Goal: Find contact information: Find contact information

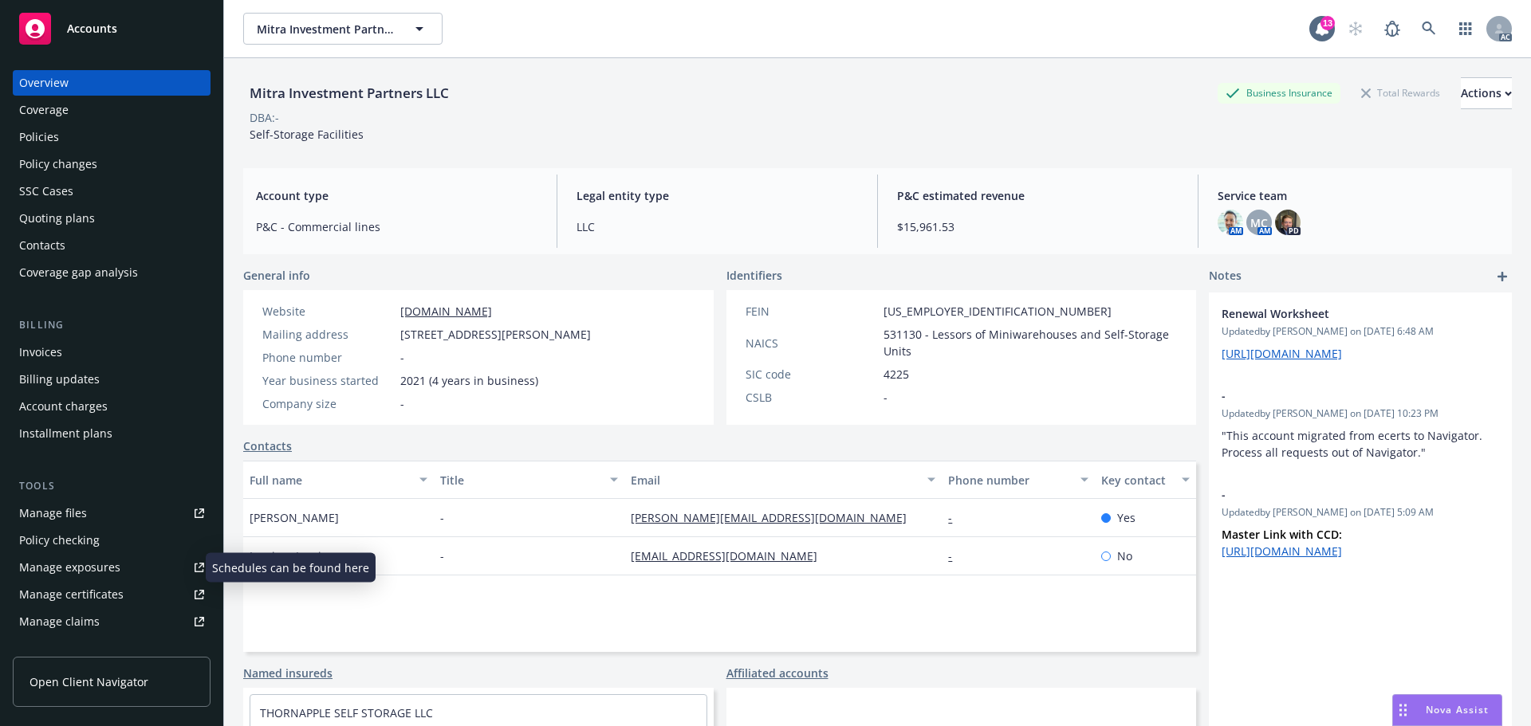
click at [41, 568] on div "Manage exposures" at bounding box center [69, 568] width 101 height 26
click at [57, 136] on div "Policies" at bounding box center [39, 137] width 40 height 26
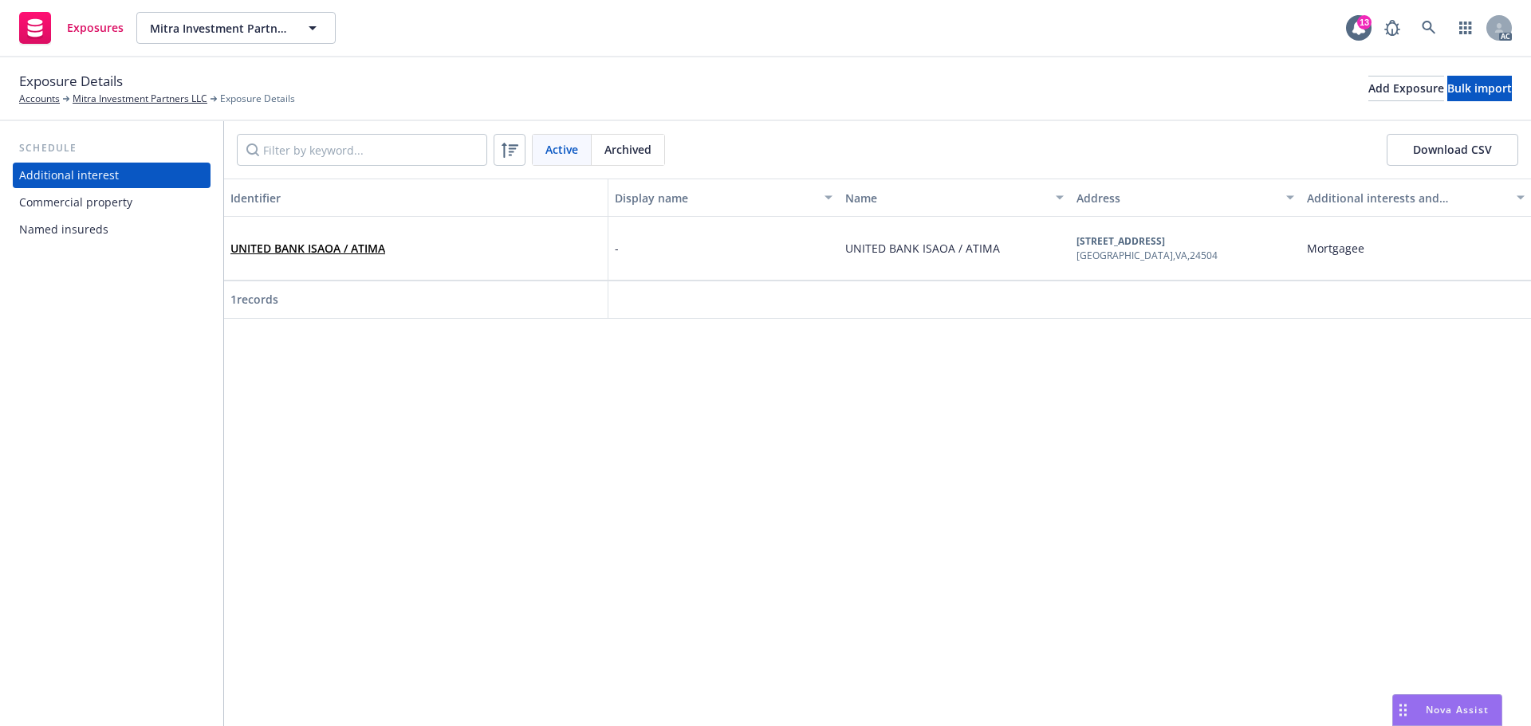
click at [161, 198] on div "Commercial property" at bounding box center [111, 203] width 185 height 26
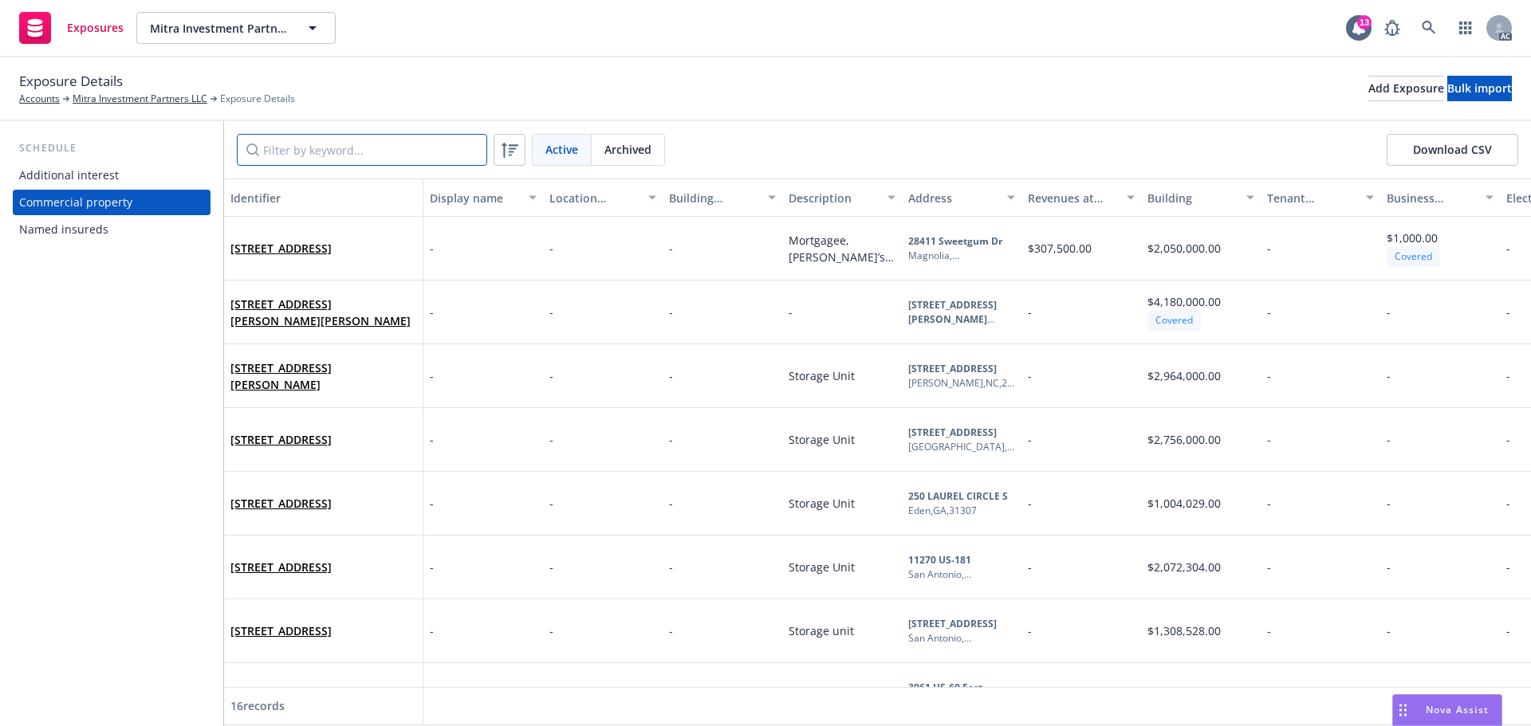
click at [340, 163] on input "Filter by keyword..." at bounding box center [362, 150] width 250 height 32
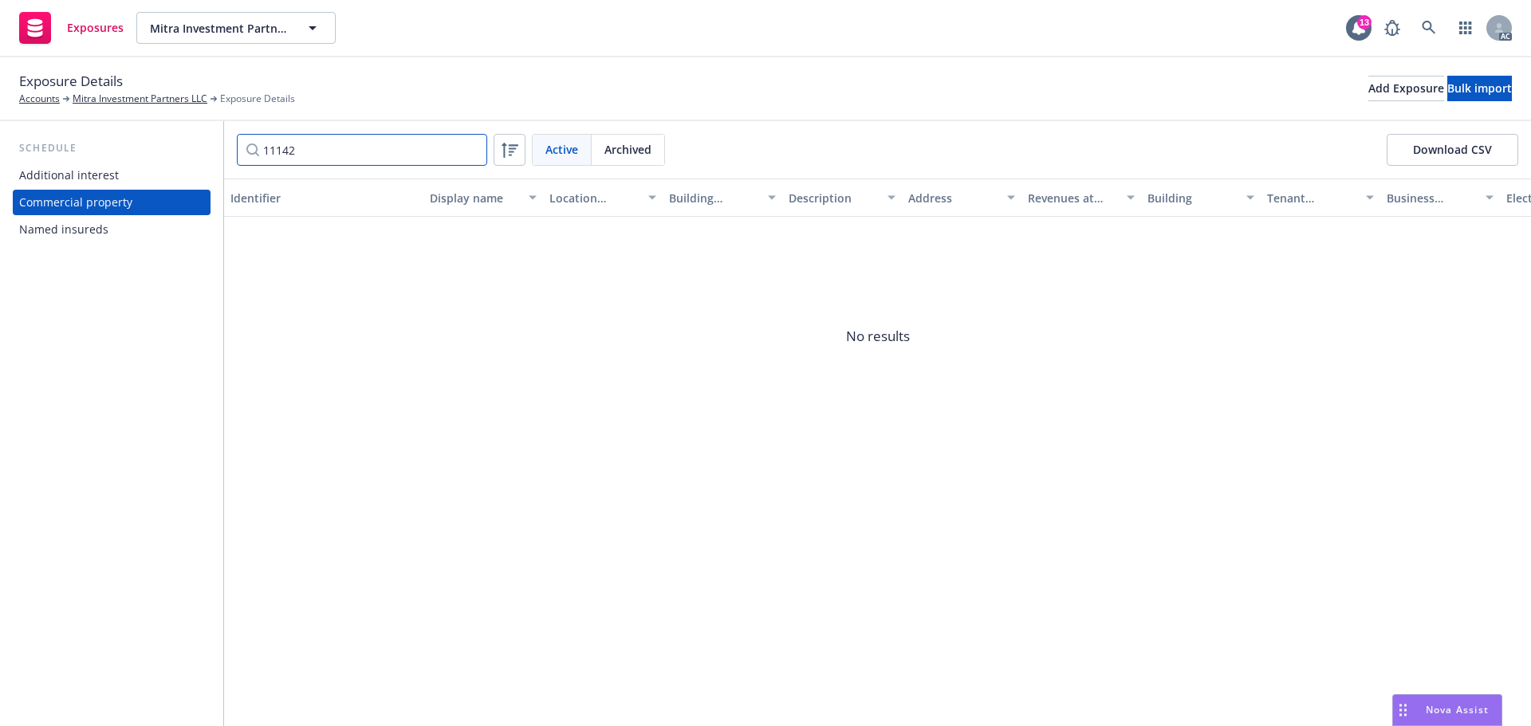
type input "11142"
drag, startPoint x: 360, startPoint y: 140, endPoint x: 231, endPoint y: 155, distance: 130.0
click at [231, 155] on div "11142 Active Archived Download CSV" at bounding box center [877, 149] width 1307 height 57
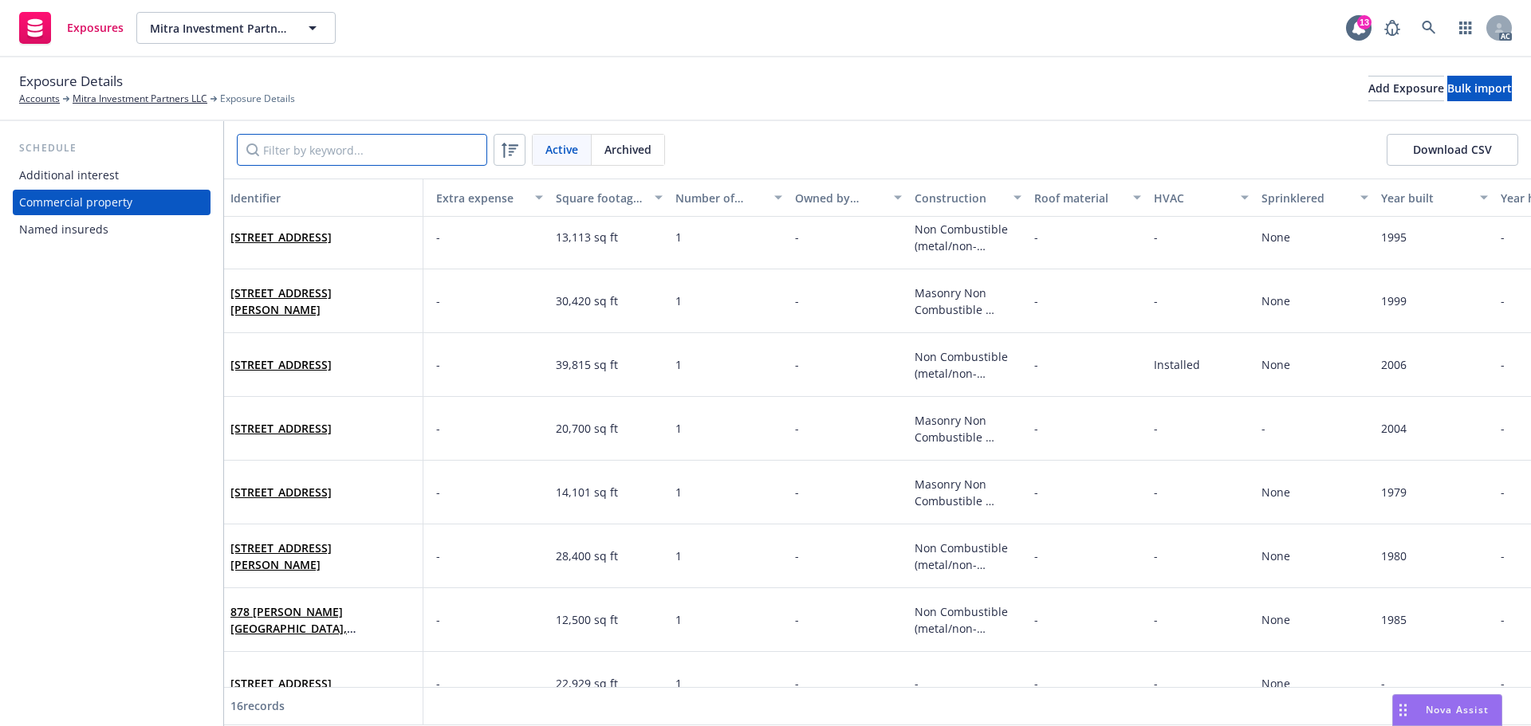
scroll to position [562, 2266]
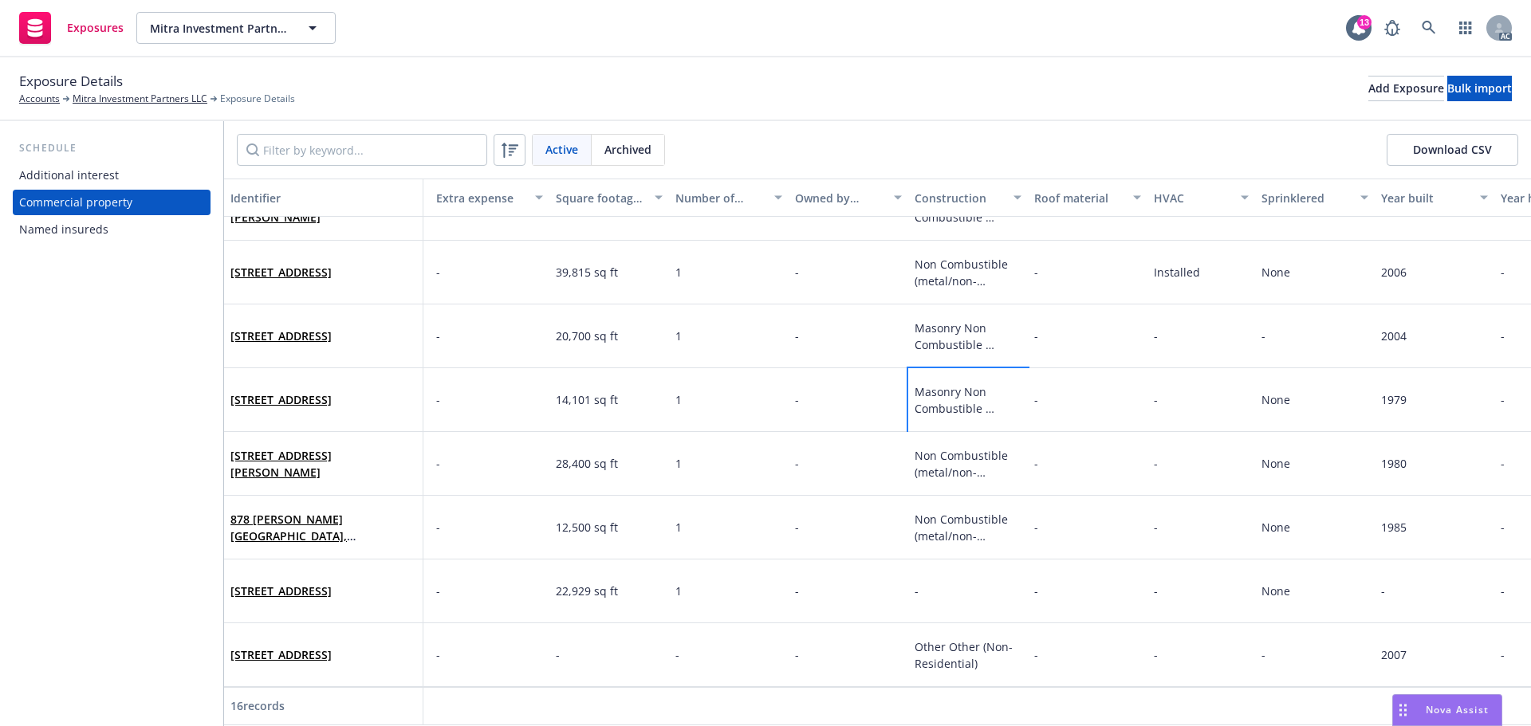
click at [972, 384] on span "Masonry Non Combustible (masonry walls, metal/non-combustible floors/roof)" at bounding box center [958, 433] width 86 height 99
select select "MASONRY_NON_COMBUSTIBLE"
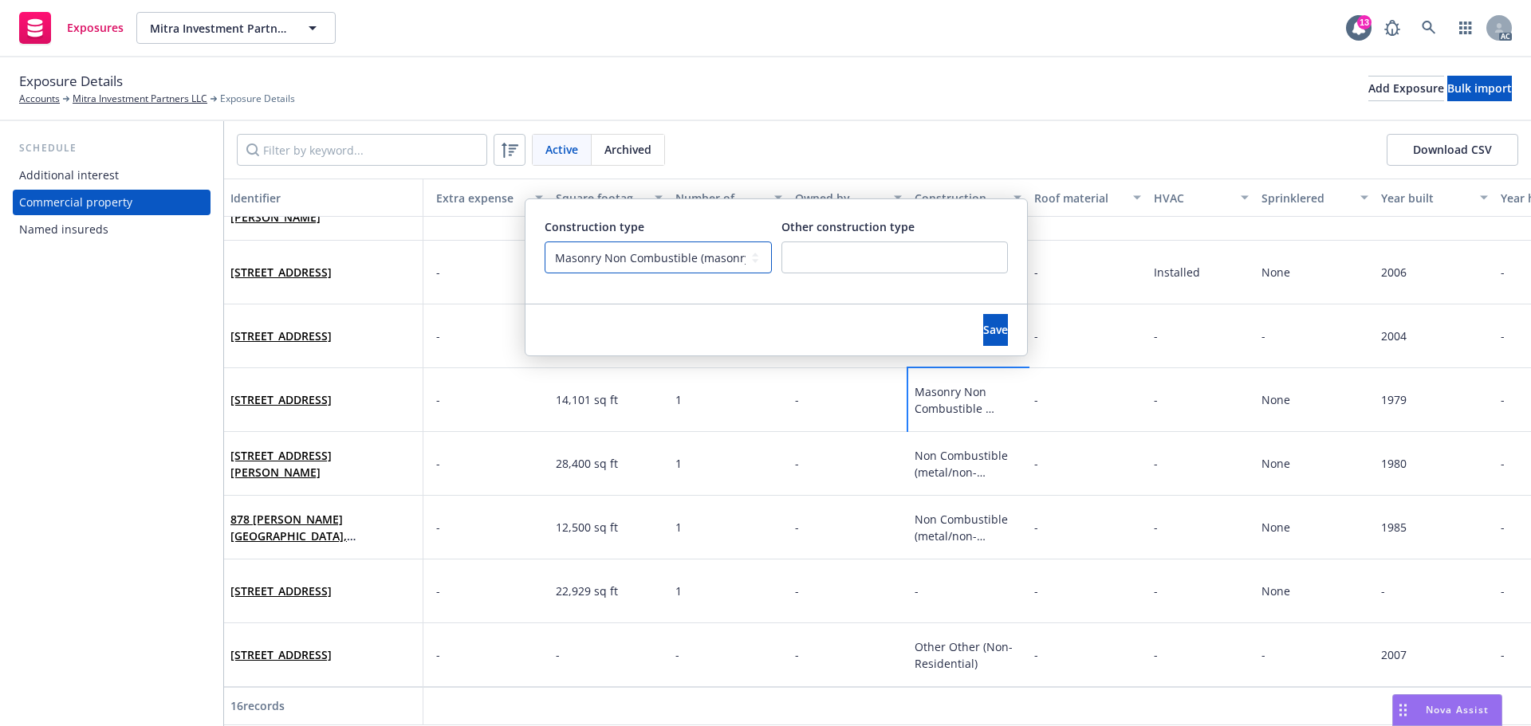
drag, startPoint x: 553, startPoint y: 256, endPoint x: 675, endPoint y: 258, distance: 122.0
click at [675, 258] on select "-- select an option -- Fire Resistive (Masonry reinforced by structural Steel l…" at bounding box center [658, 258] width 227 height 32
drag, startPoint x: 691, startPoint y: 258, endPoint x: 576, endPoint y: 255, distance: 115.6
click at [576, 255] on select "-- select an option -- Fire Resistive (Masonry reinforced by structural Steel l…" at bounding box center [658, 258] width 227 height 32
drag, startPoint x: 582, startPoint y: 265, endPoint x: 561, endPoint y: 260, distance: 22.1
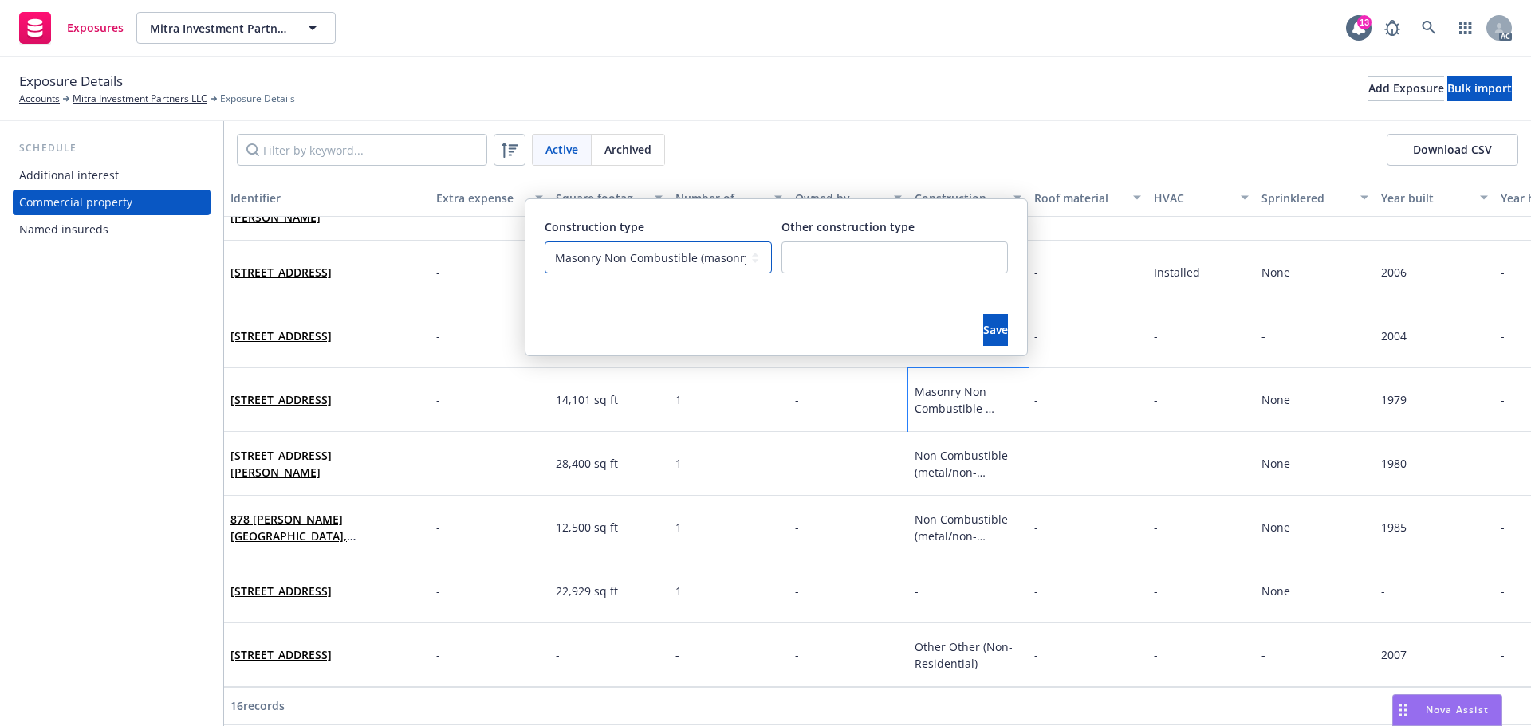
click at [561, 260] on select "-- select an option -- Fire Resistive (Masonry reinforced by structural Steel l…" at bounding box center [658, 258] width 227 height 32
click at [553, 258] on select "-- select an option -- Fire Resistive (Masonry reinforced by structural Steel l…" at bounding box center [658, 258] width 227 height 32
click at [559, 256] on select "-- select an option -- Fire Resistive (Masonry reinforced by structural Steel l…" at bounding box center [658, 258] width 227 height 32
drag, startPoint x: 562, startPoint y: 256, endPoint x: 730, endPoint y: 258, distance: 168.2
click at [660, 256] on select "-- select an option -- Fire Resistive (Masonry reinforced by structural Steel l…" at bounding box center [658, 258] width 227 height 32
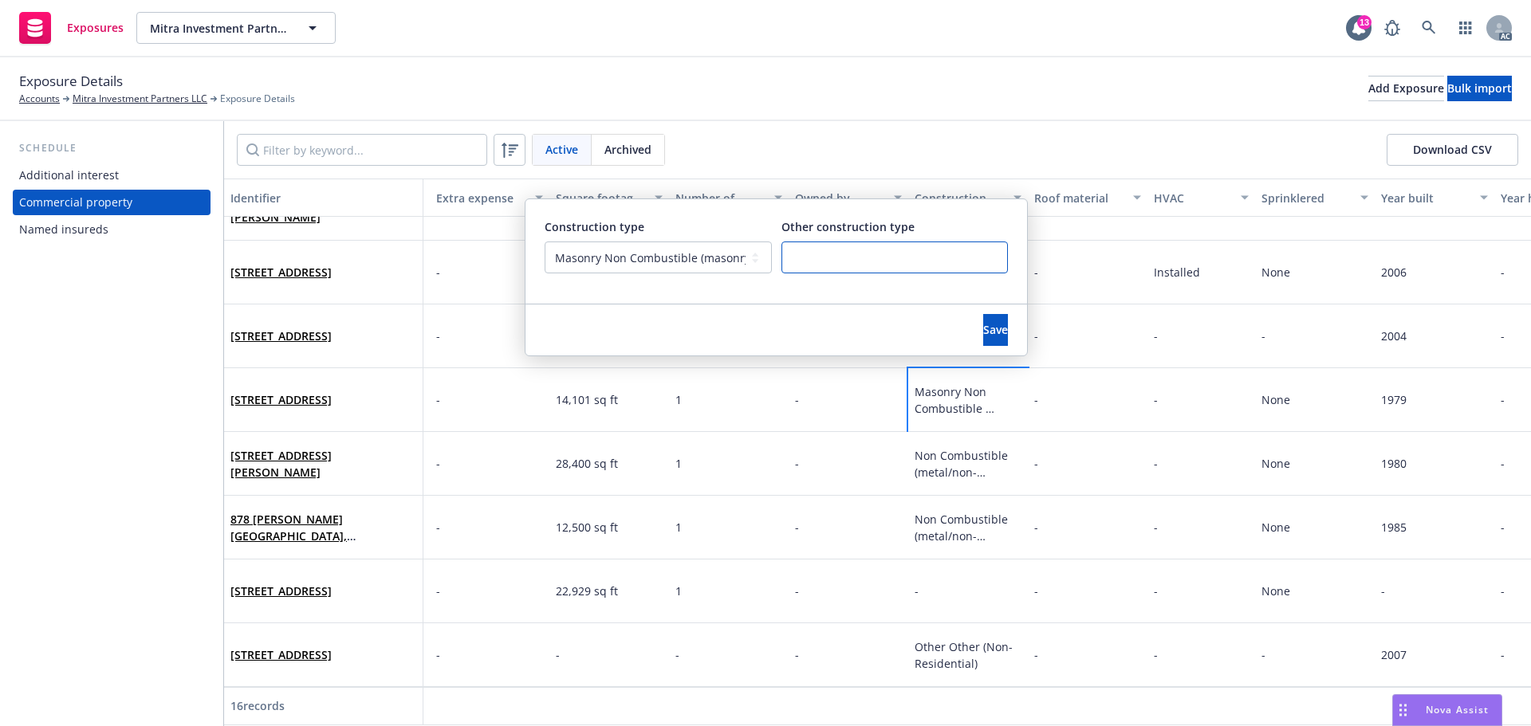
click at [822, 258] on input "text" at bounding box center [894, 258] width 227 height 32
click at [983, 325] on span "Save" at bounding box center [995, 329] width 25 height 15
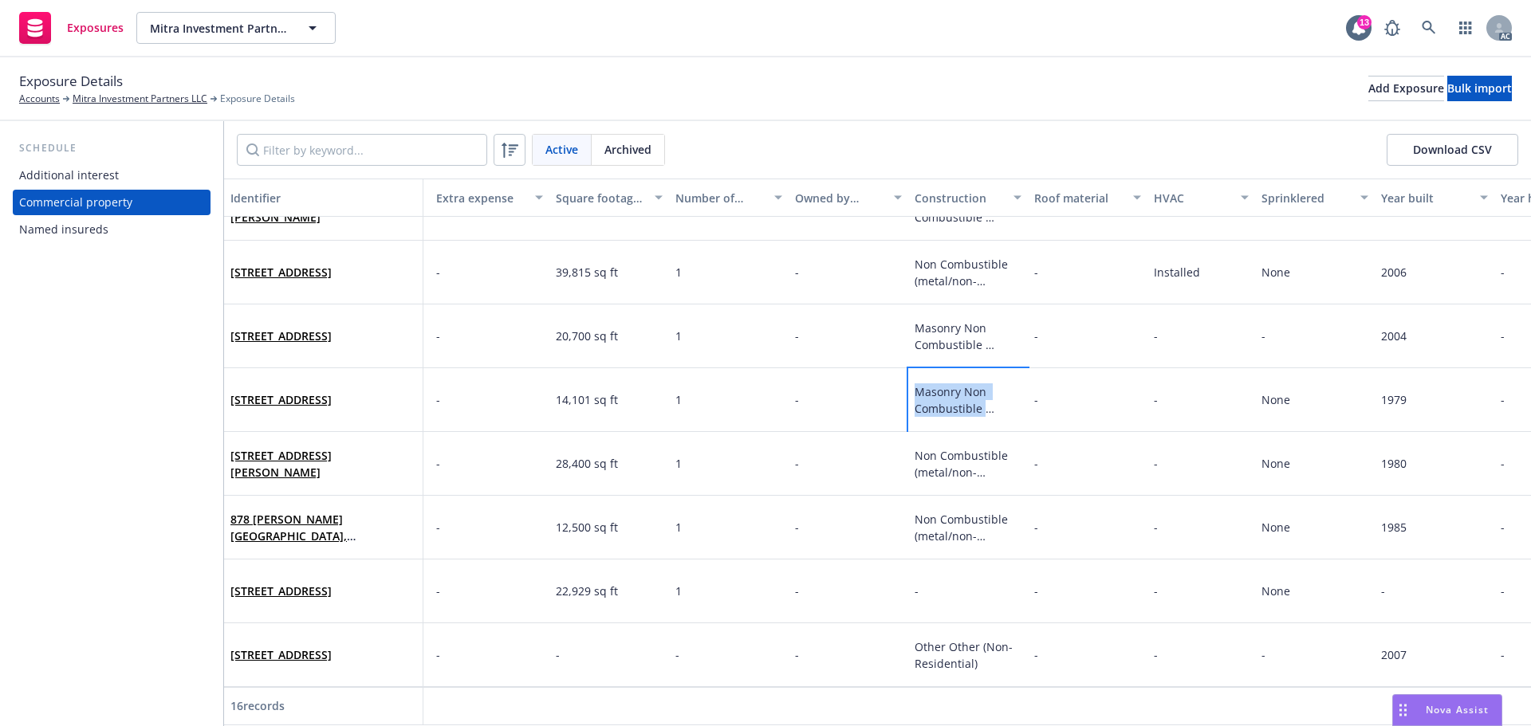
drag, startPoint x: 918, startPoint y: 379, endPoint x: 967, endPoint y: 407, distance: 57.2
click at [967, 407] on div "Masonry Non Combustible (masonry walls, metal/non-combustible floors/roof)" at bounding box center [968, 400] width 120 height 64
copy span "Masonry Non Combustible (masonry"
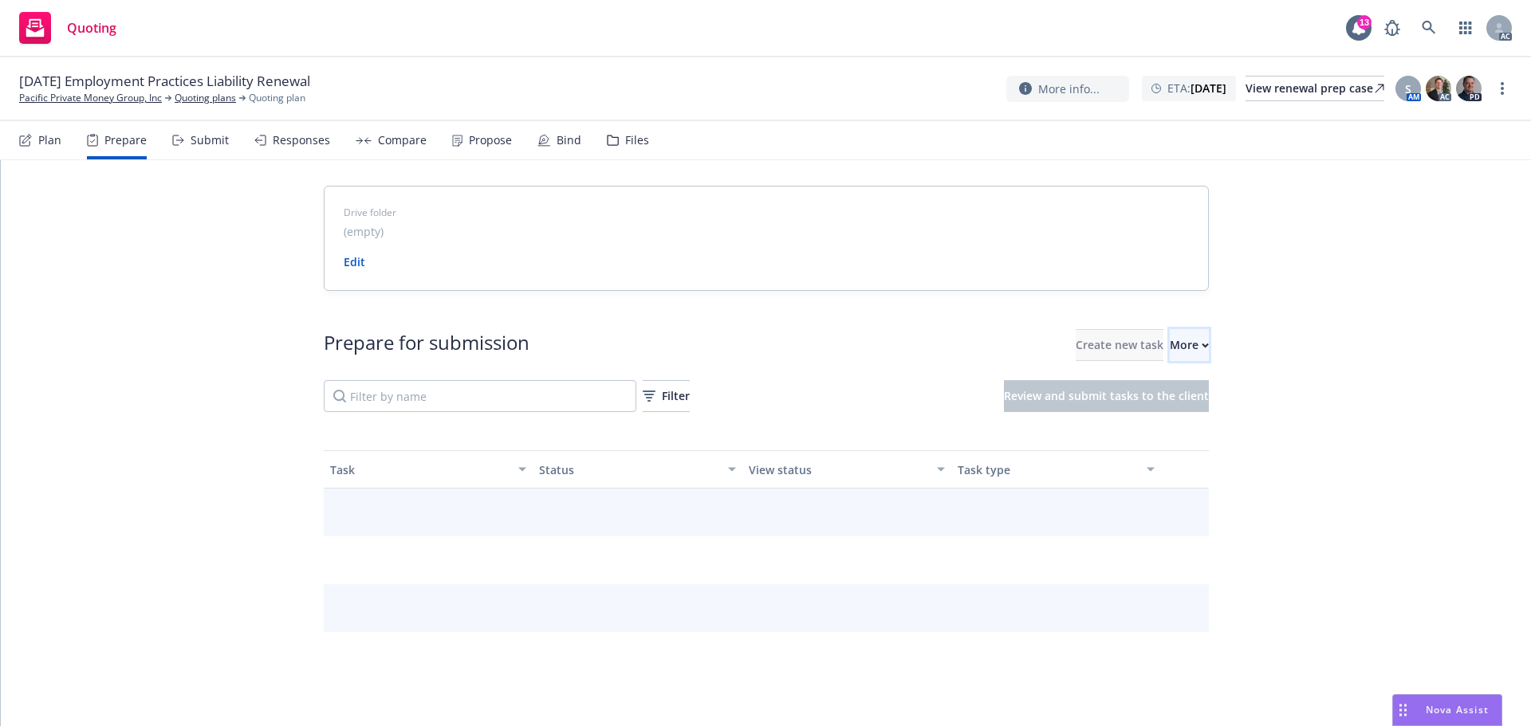
click at [1170, 356] on div "More" at bounding box center [1189, 345] width 39 height 30
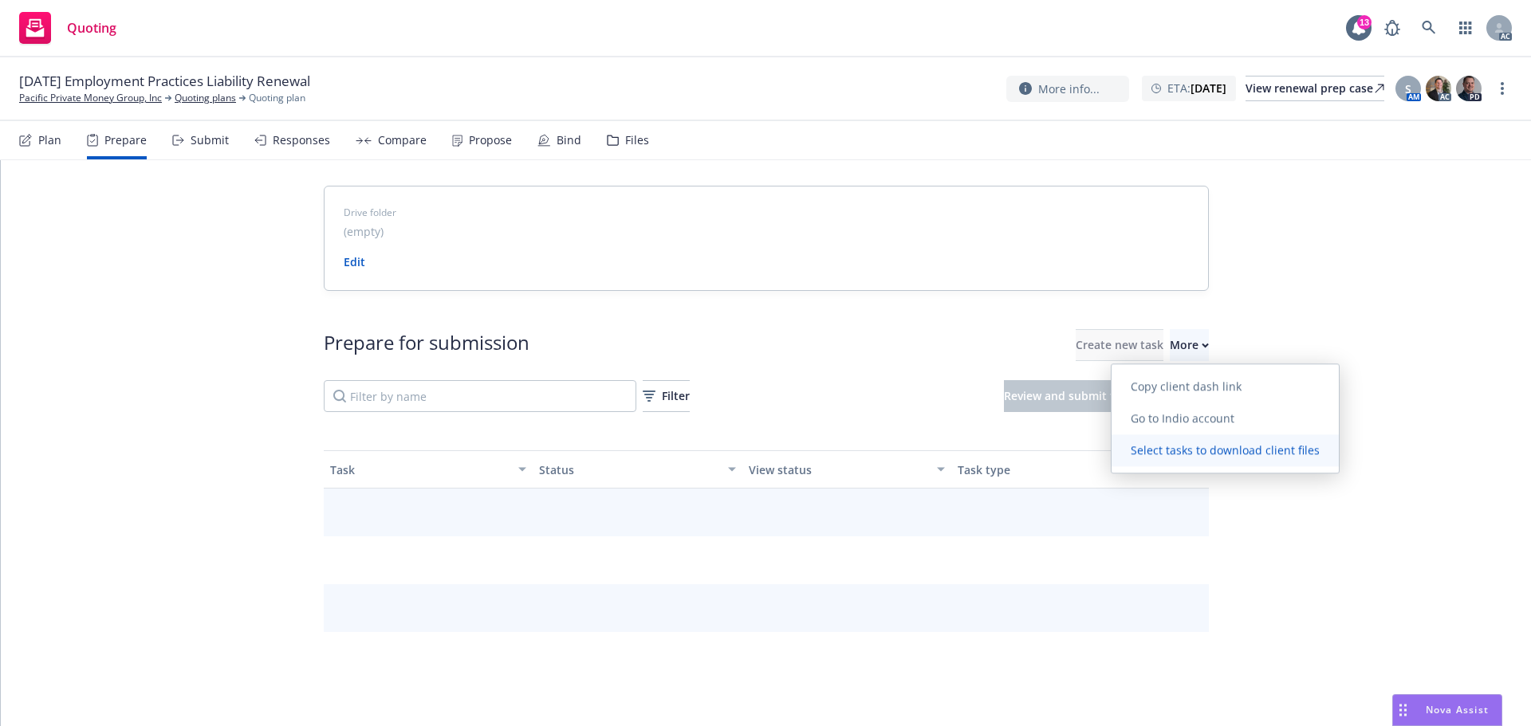
click at [1181, 435] on link "Select tasks to download client files" at bounding box center [1224, 451] width 227 height 32
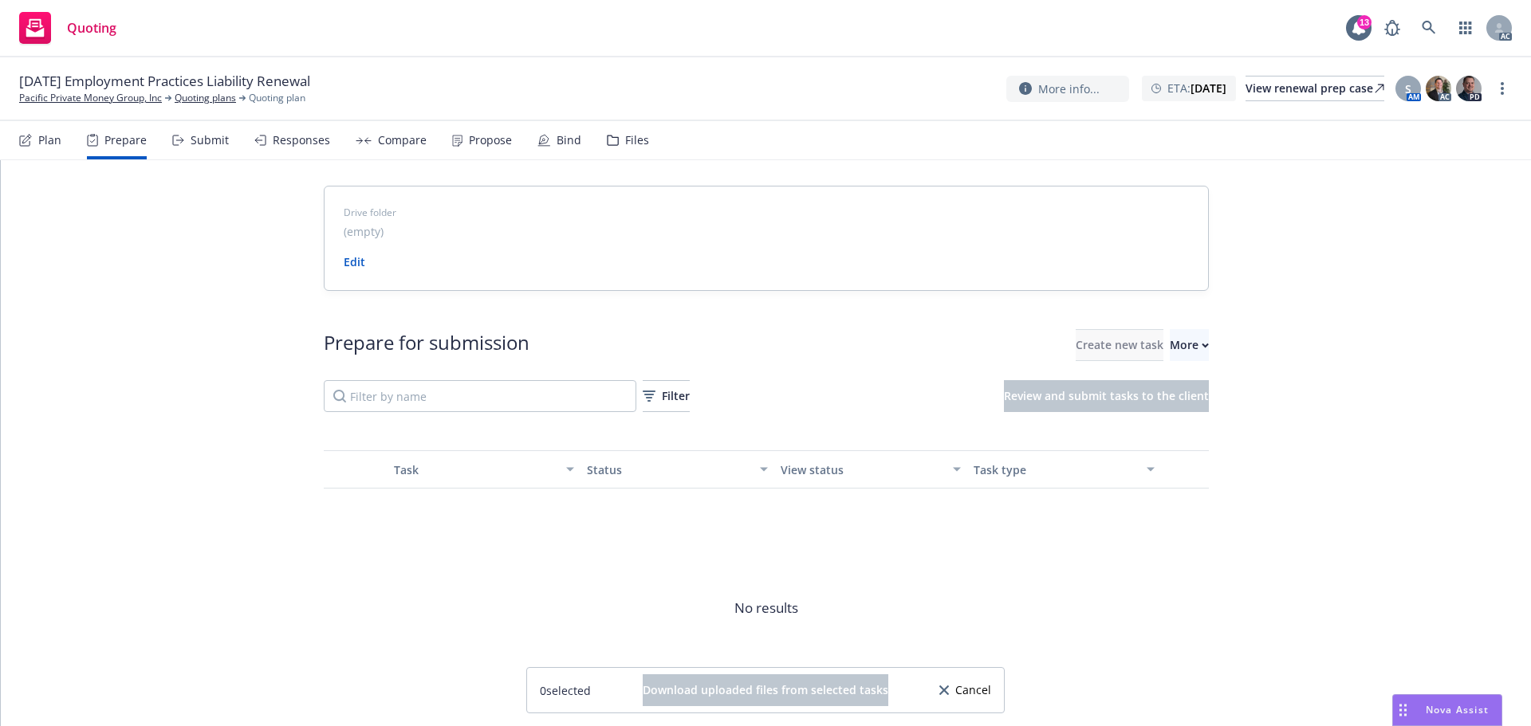
click at [960, 695] on span "Cancel" at bounding box center [973, 690] width 36 height 11
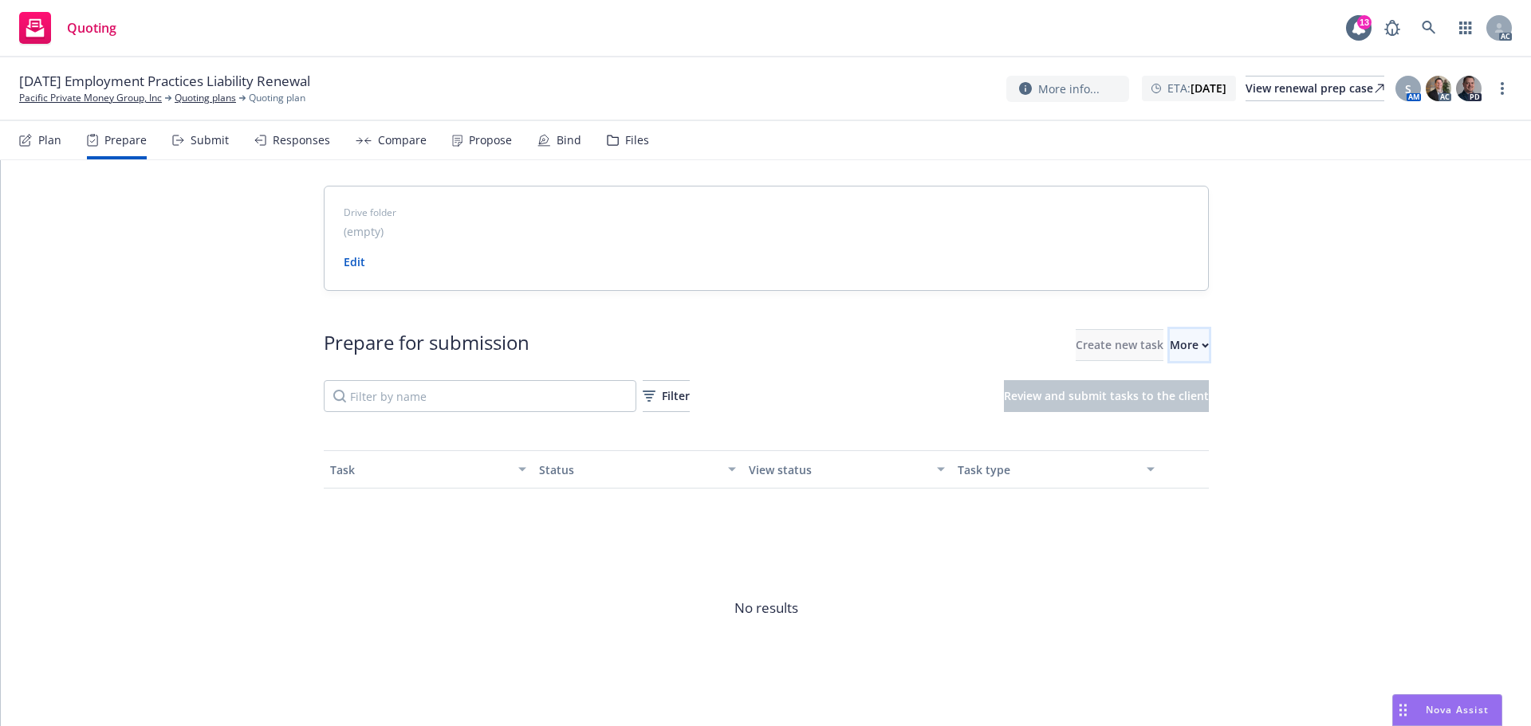
click at [1170, 345] on div "More" at bounding box center [1189, 345] width 39 height 30
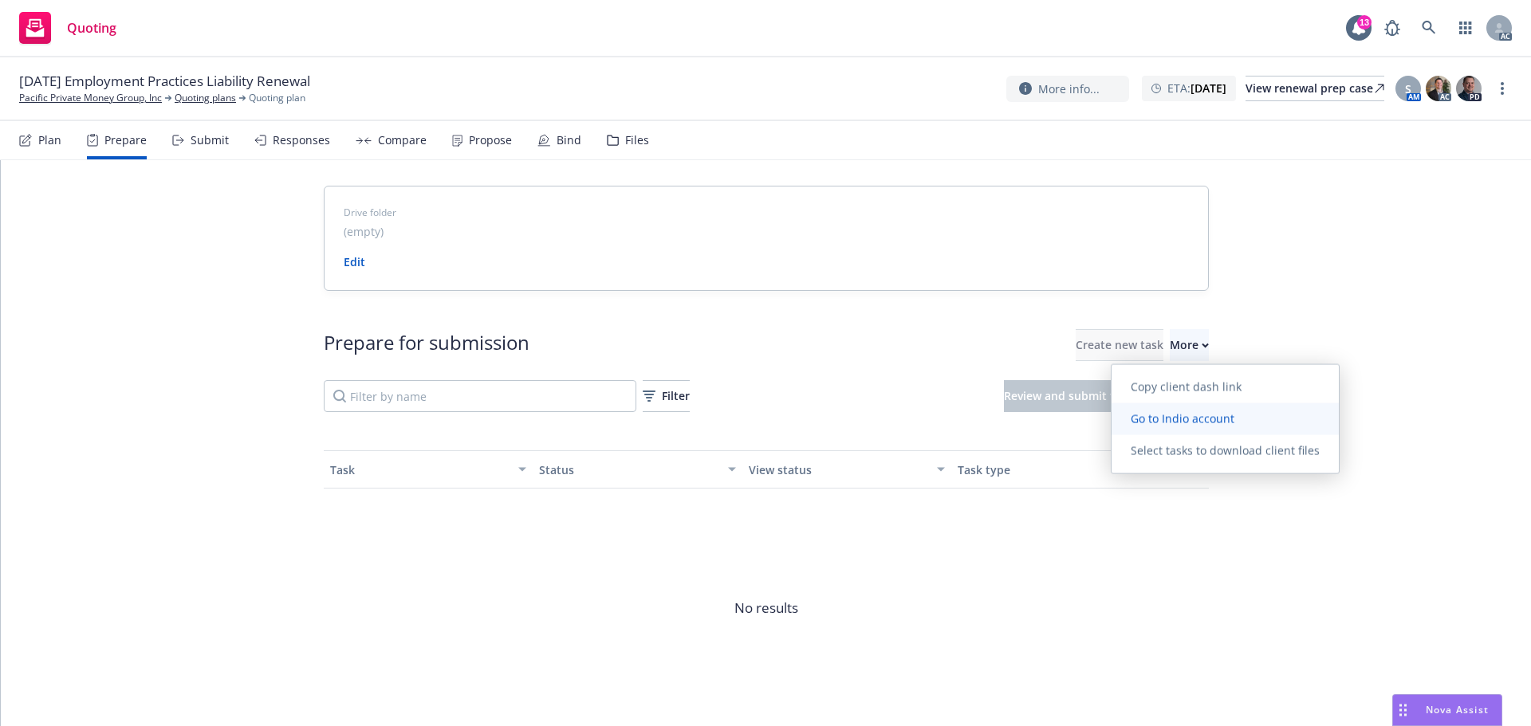
click at [1158, 414] on span "Go to Indio account" at bounding box center [1182, 418] width 142 height 15
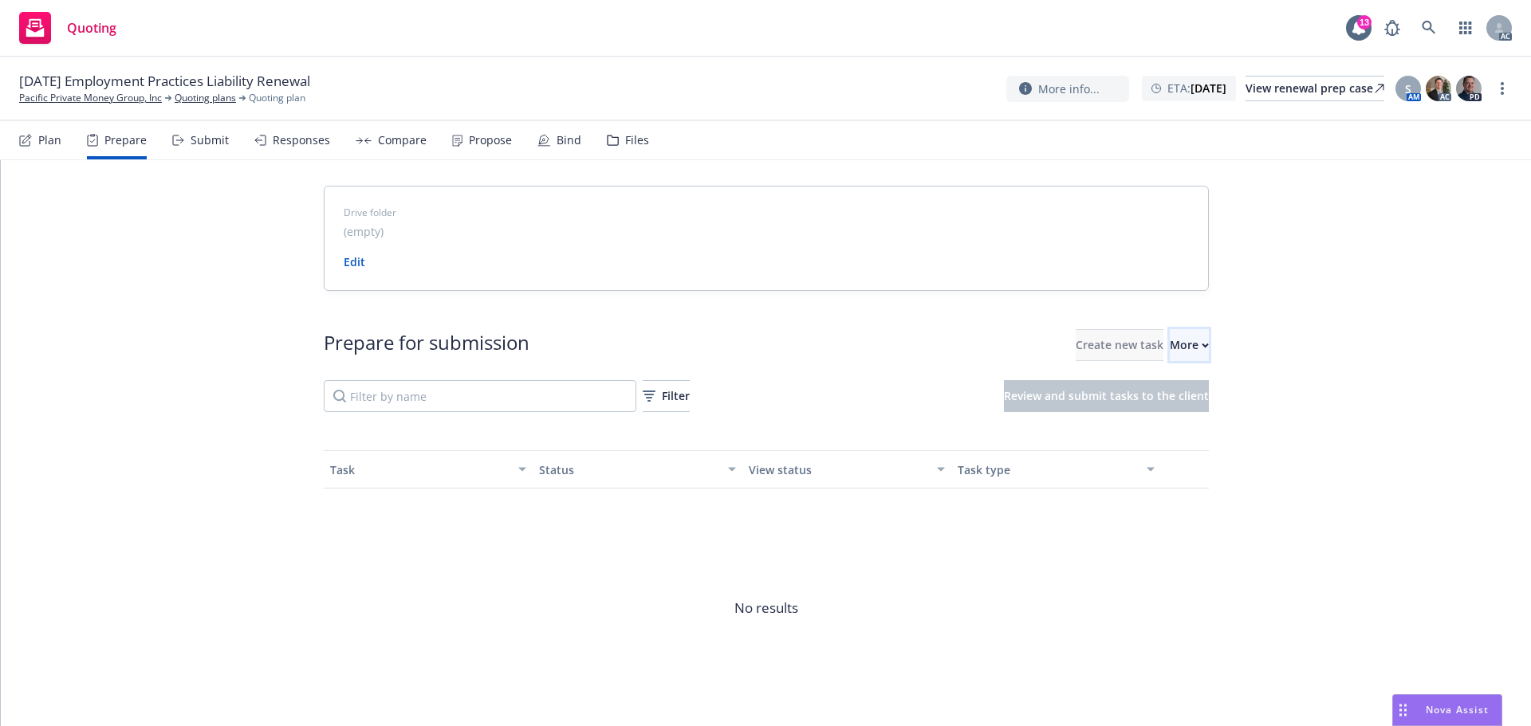
click at [1170, 353] on div "More" at bounding box center [1189, 345] width 39 height 30
click at [1256, 340] on div "Drive folder (empty) Edit Prepare for submission Create new task More Filter Re…" at bounding box center [766, 475] width 1530 height 631
drag, startPoint x: 106, startPoint y: 93, endPoint x: 109, endPoint y: 65, distance: 28.9
click at [106, 93] on link "Pacific Private Money Group, Inc" at bounding box center [90, 98] width 143 height 14
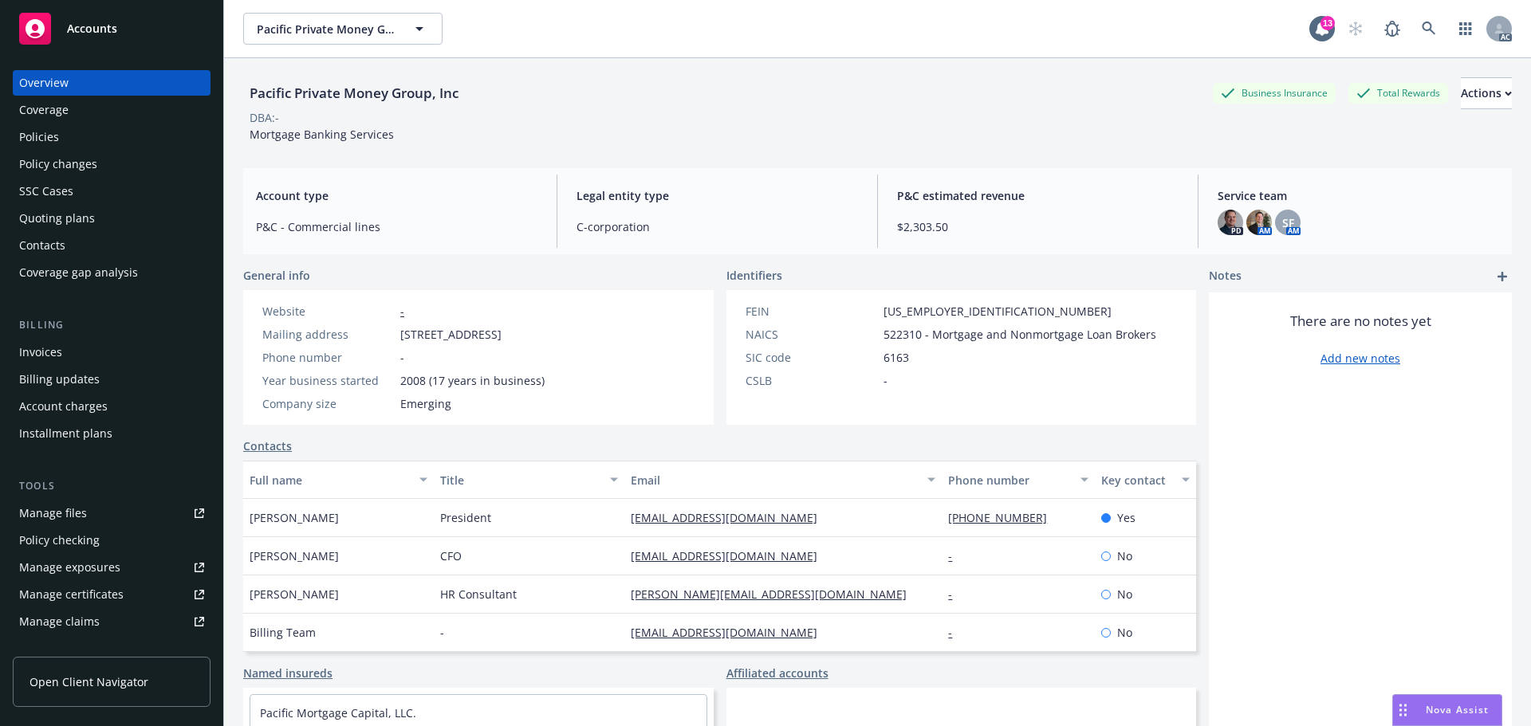
click at [691, 106] on div "Pacific Private Money Group, Inc Business Insurance Total Rewards Actions" at bounding box center [877, 93] width 1269 height 32
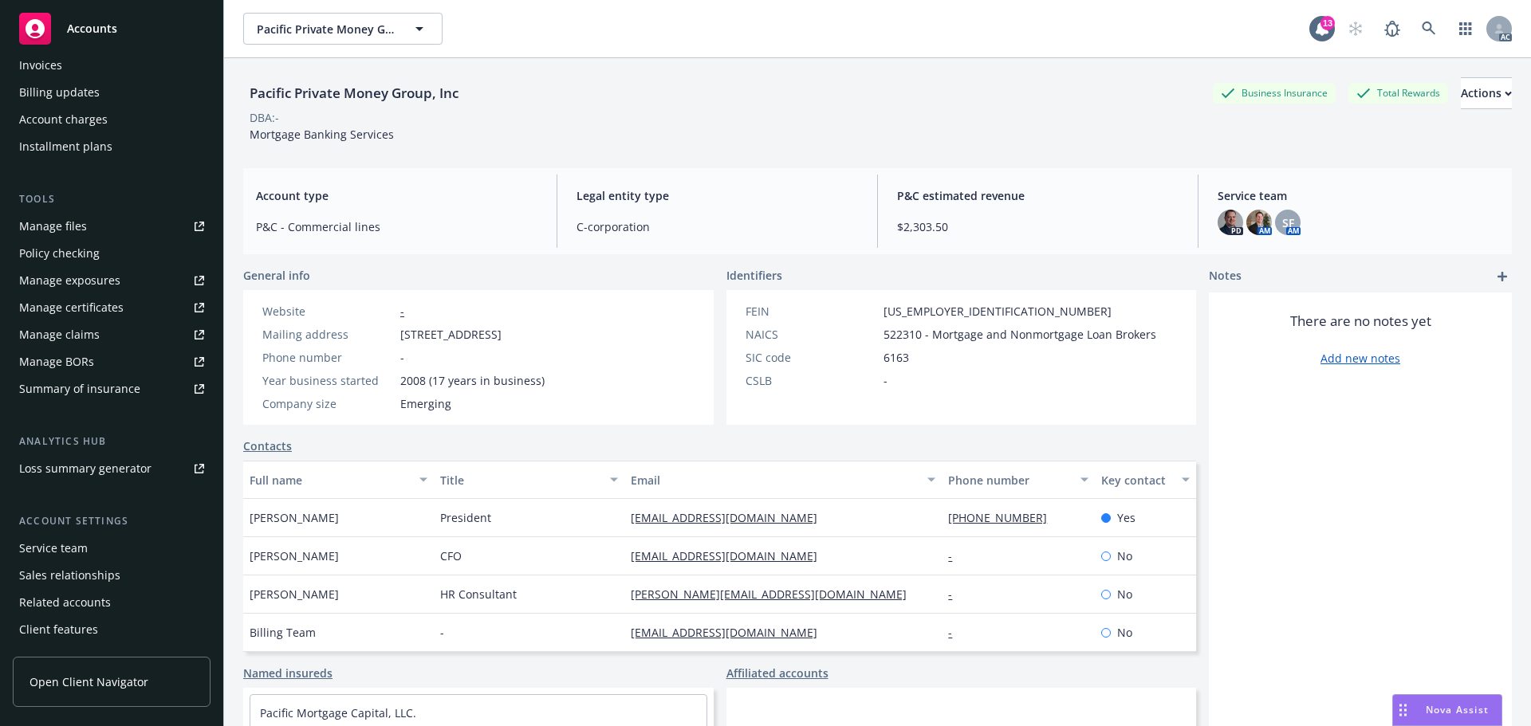
scroll to position [313, 0]
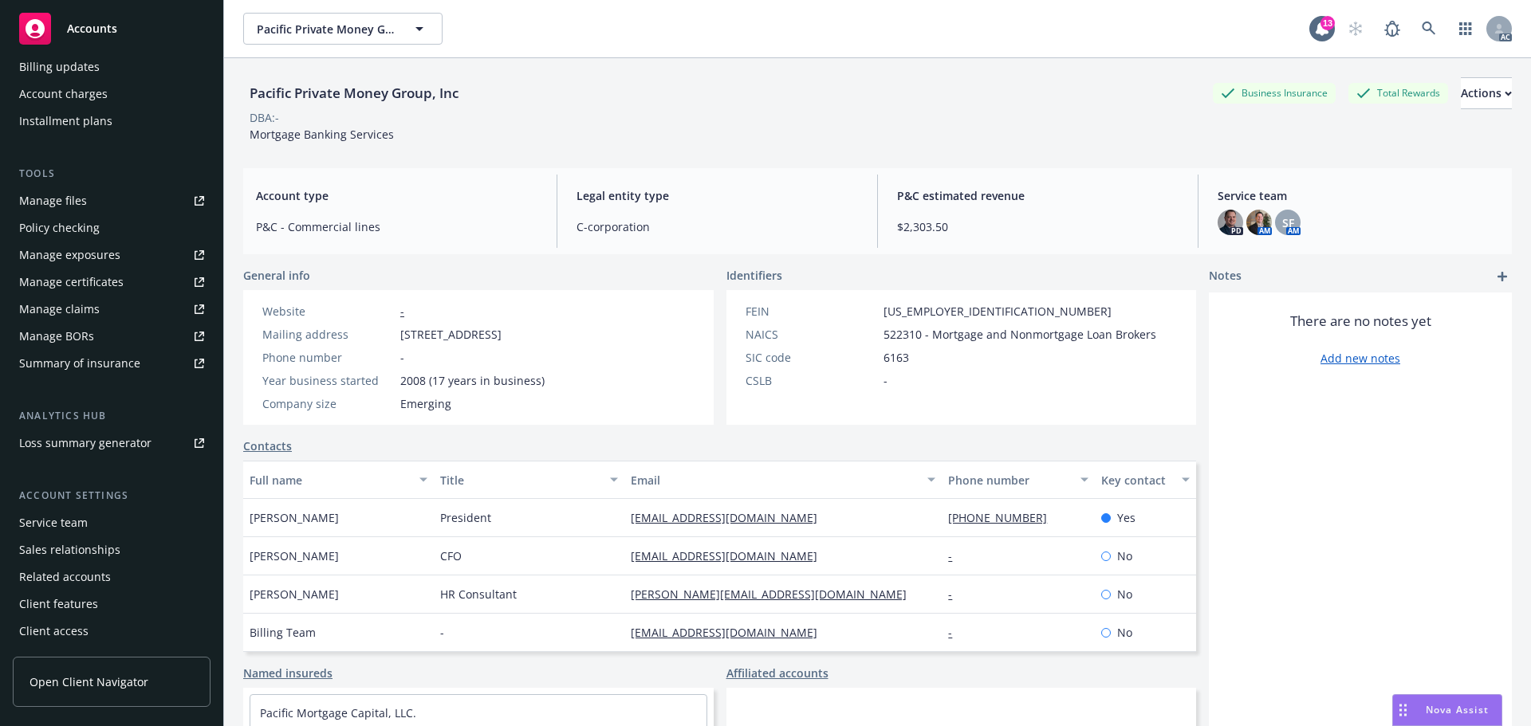
click at [86, 516] on div "Service team" at bounding box center [111, 523] width 185 height 26
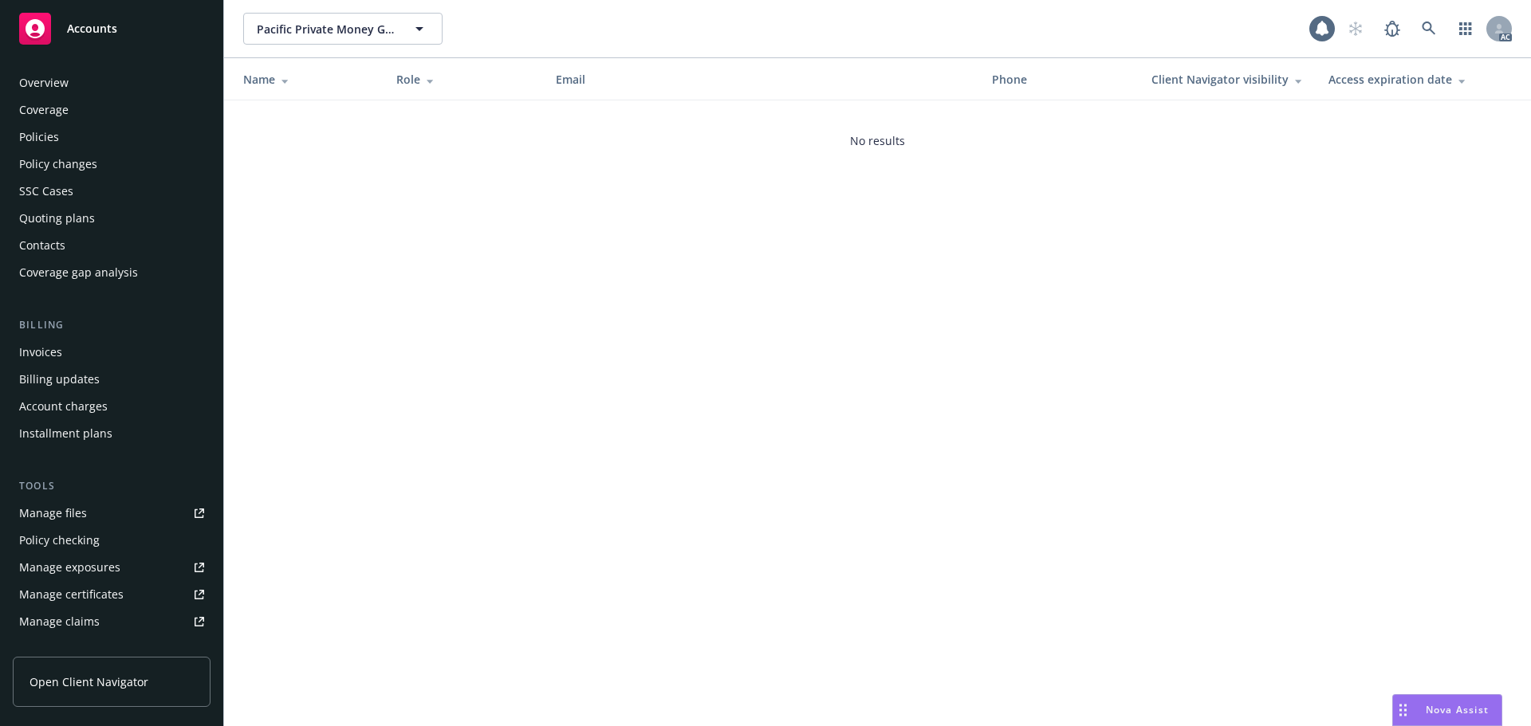
scroll to position [313, 0]
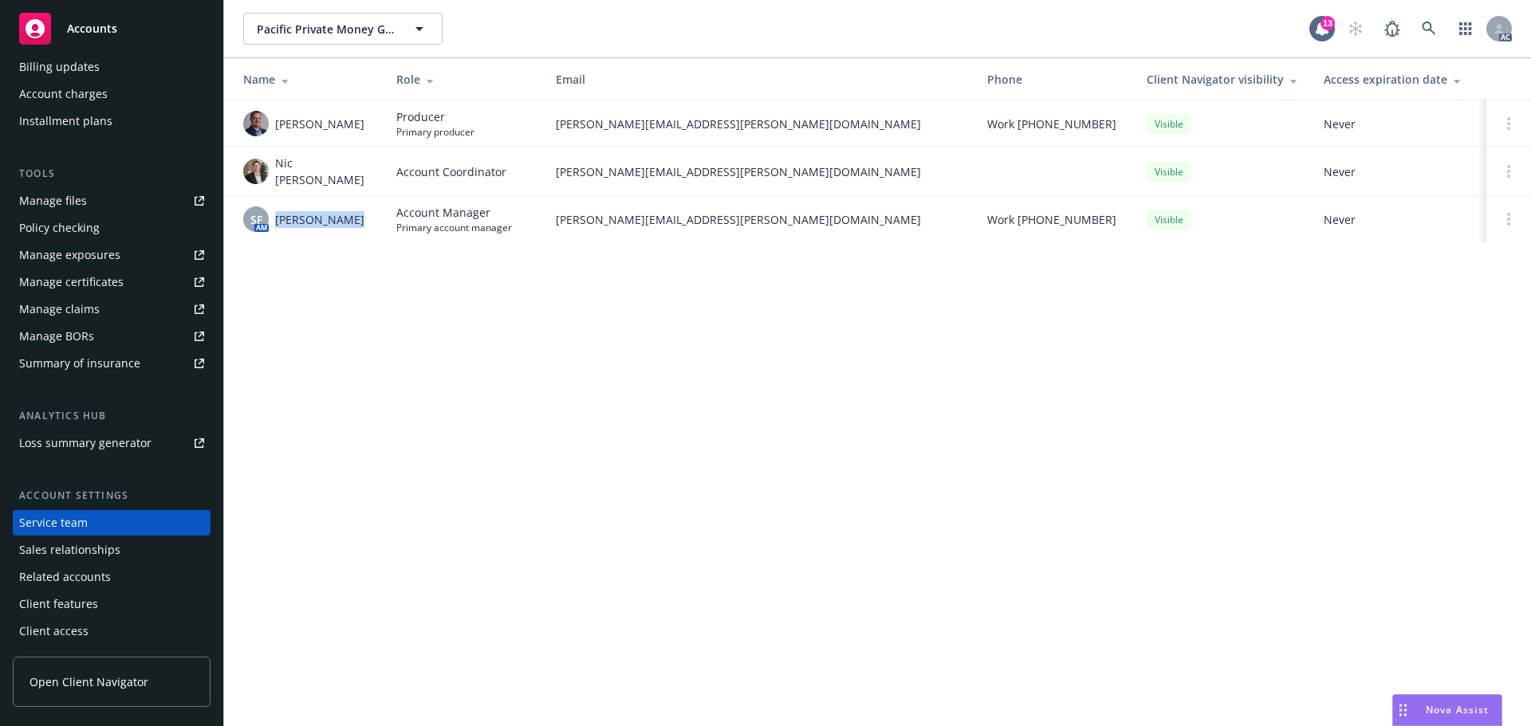
drag, startPoint x: 349, startPoint y: 211, endPoint x: 274, endPoint y: 214, distance: 75.0
click at [274, 214] on div "SF AM Shelly Flores" at bounding box center [307, 220] width 128 height 26
copy span "Shelly Flores"
drag, startPoint x: 352, startPoint y: 173, endPoint x: 275, endPoint y: 174, distance: 76.5
click at [275, 174] on div "Nic Tallichet" at bounding box center [307, 171] width 128 height 33
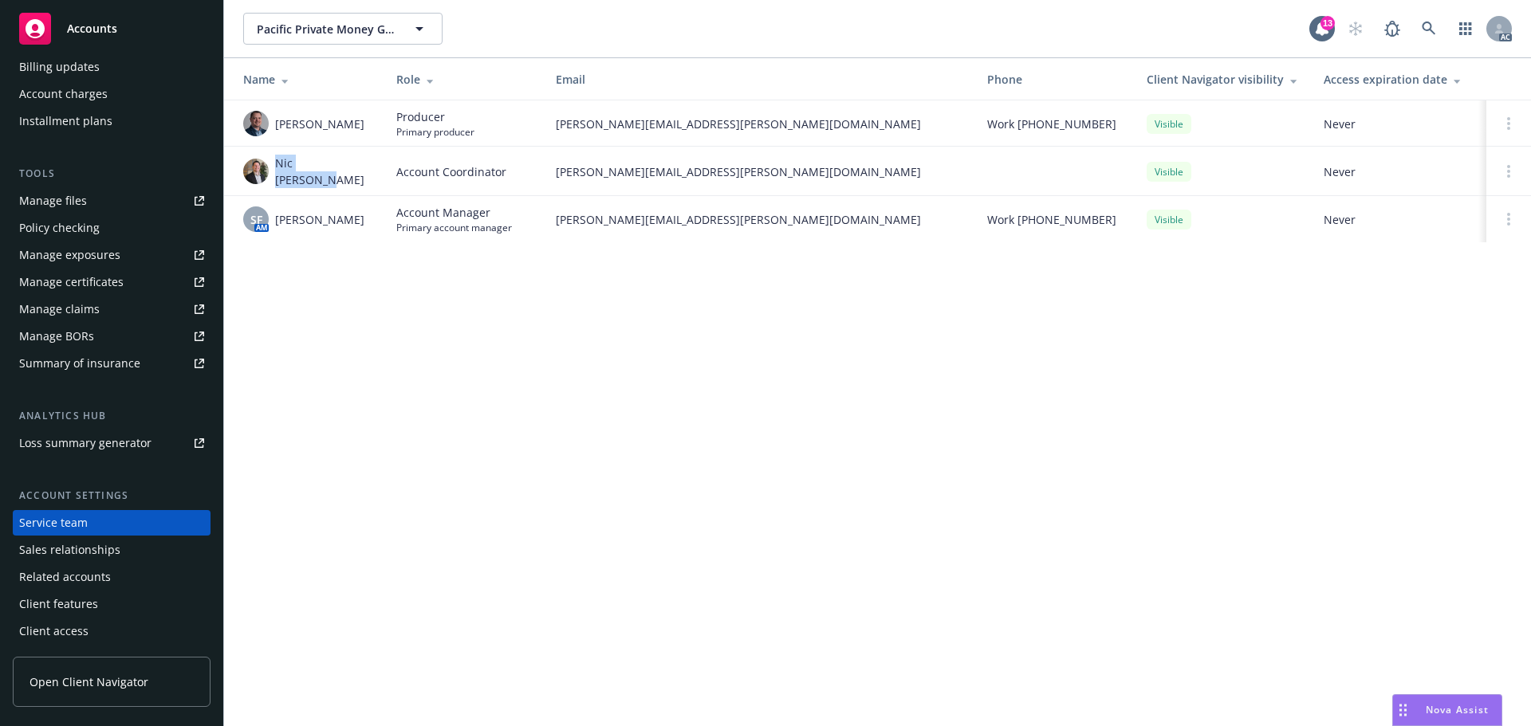
copy span "Nic Tallichet"
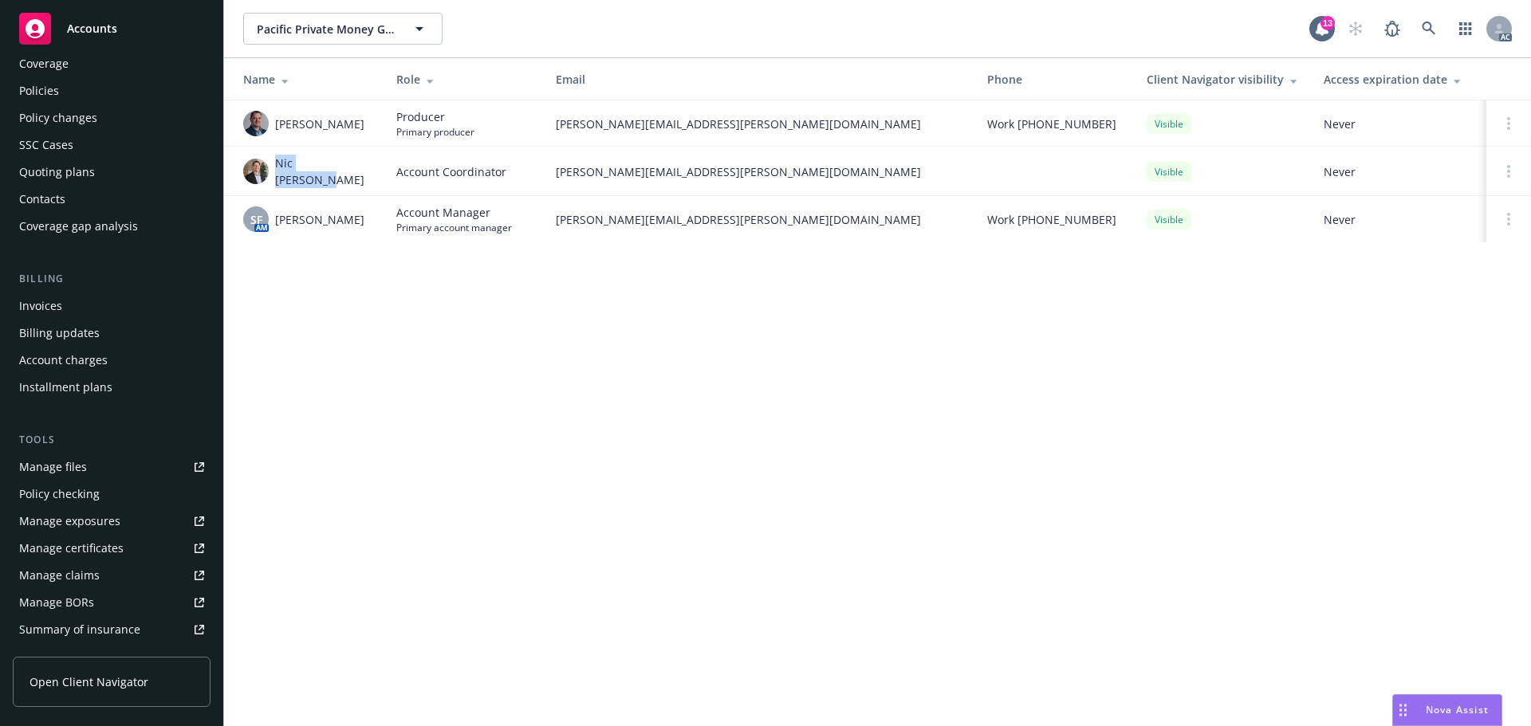
scroll to position [0, 0]
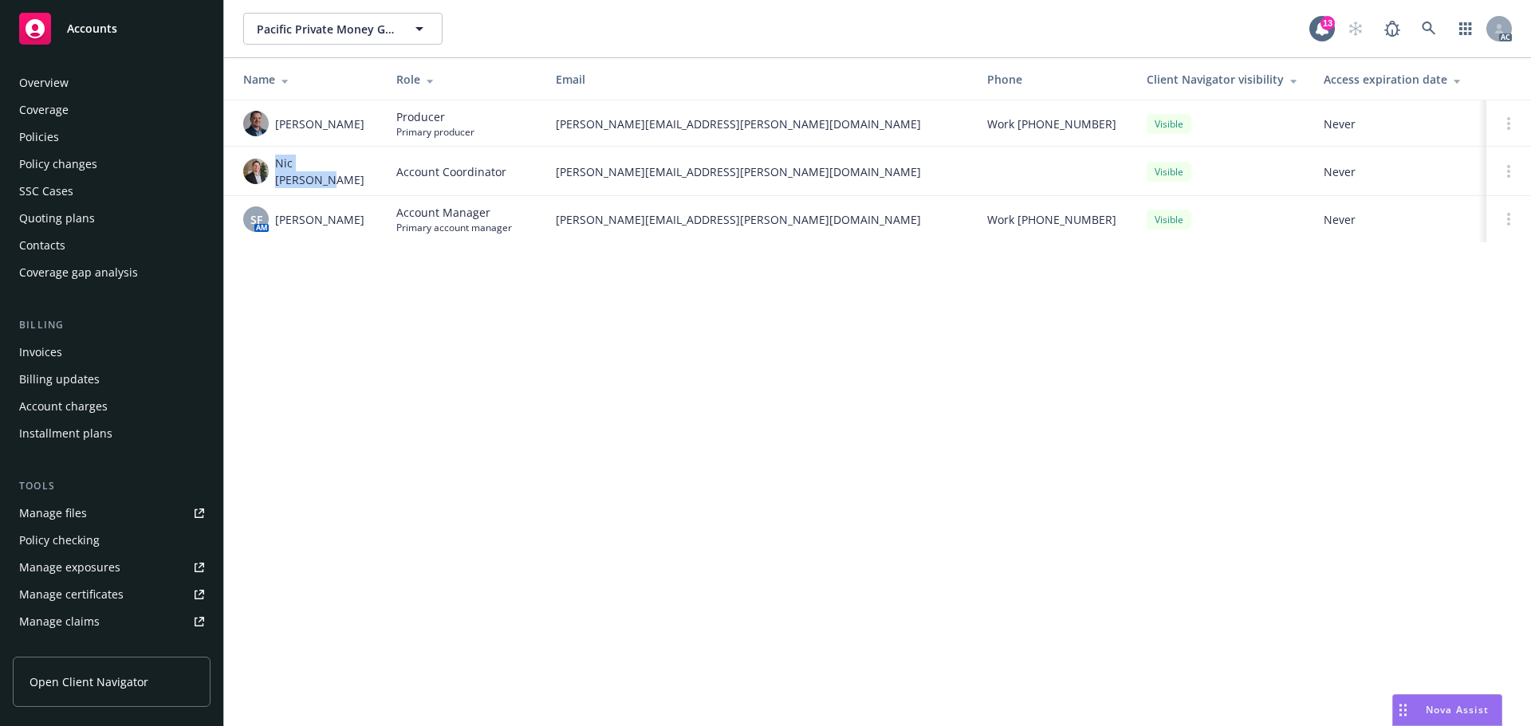
click at [108, 144] on div "Policies" at bounding box center [111, 137] width 185 height 26
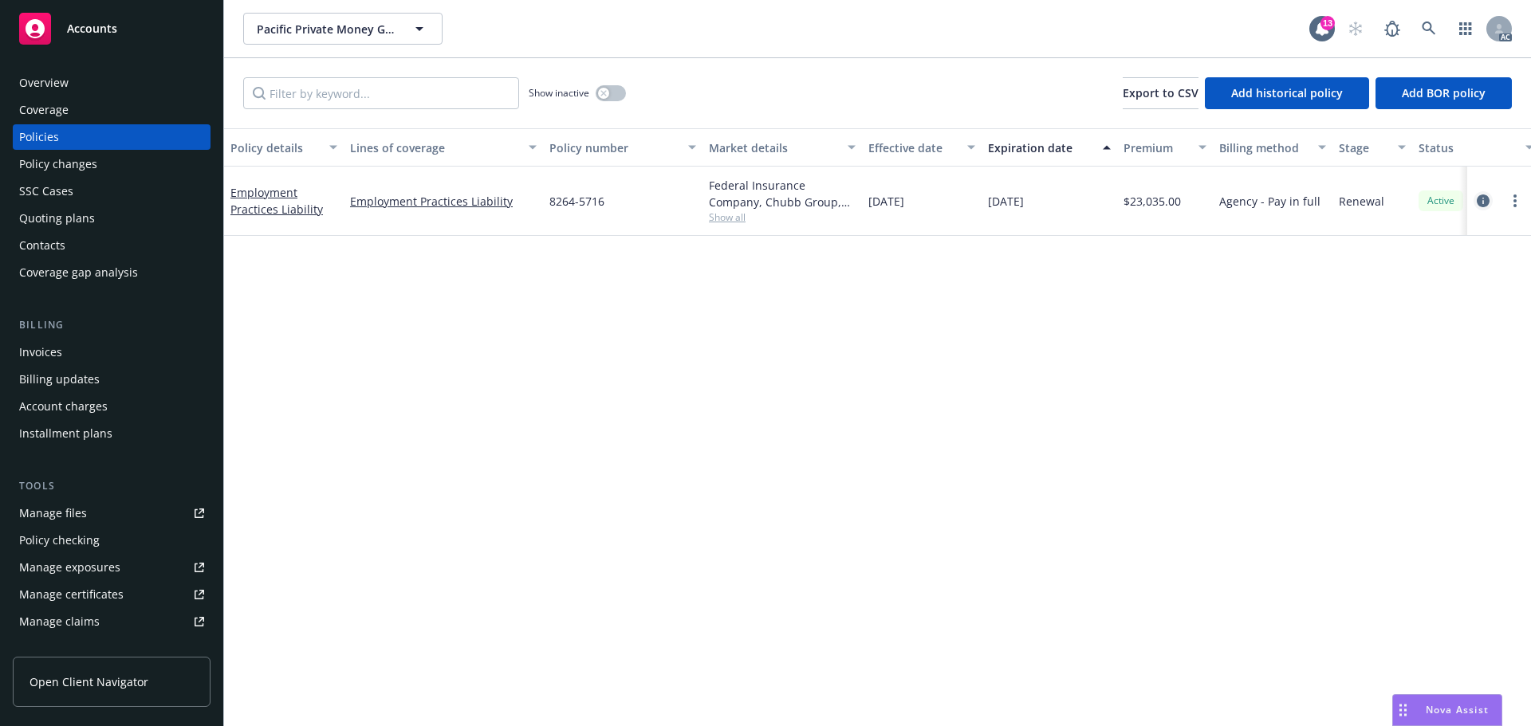
click at [1482, 201] on icon "circleInformation" at bounding box center [1483, 201] width 13 height 13
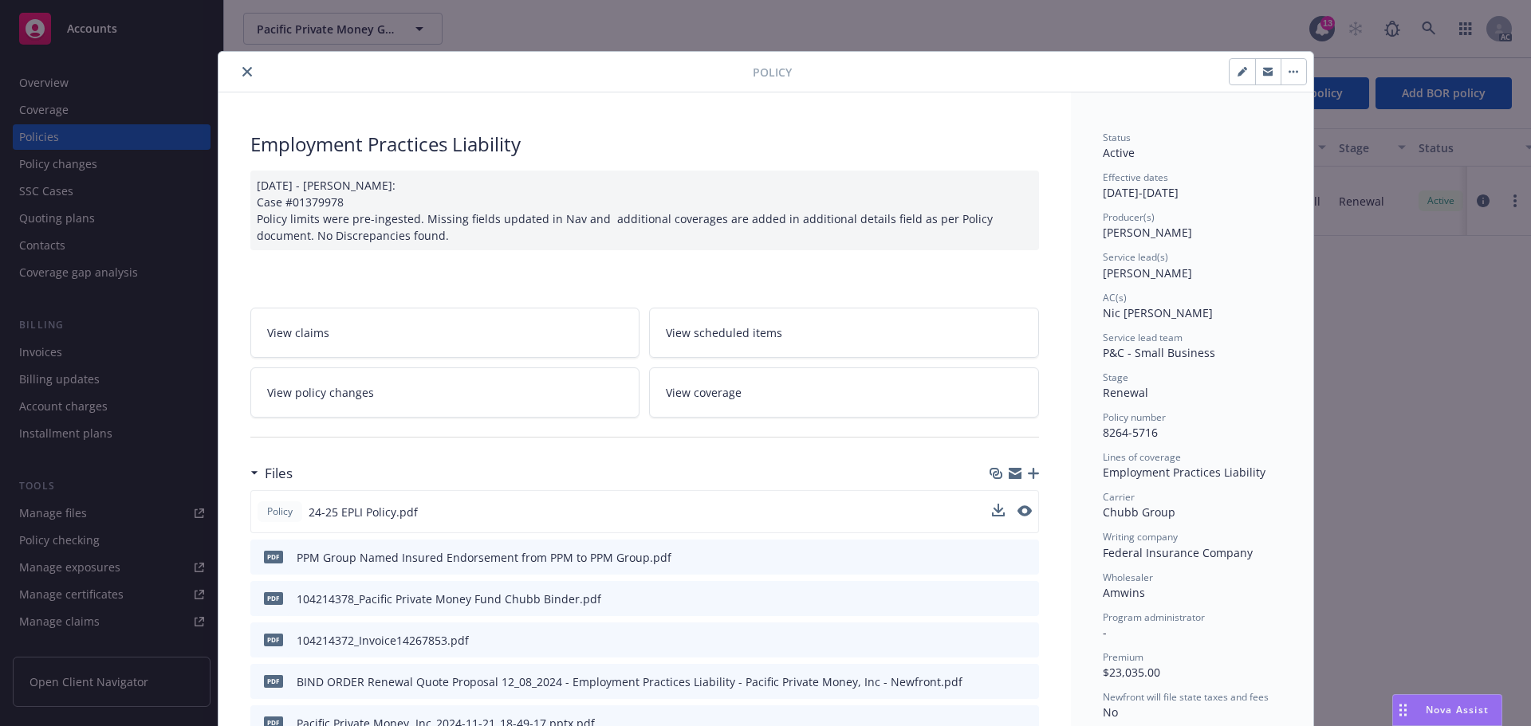
click at [1017, 517] on button at bounding box center [1024, 512] width 14 height 17
click at [1017, 510] on icon "preview file" at bounding box center [1023, 510] width 14 height 11
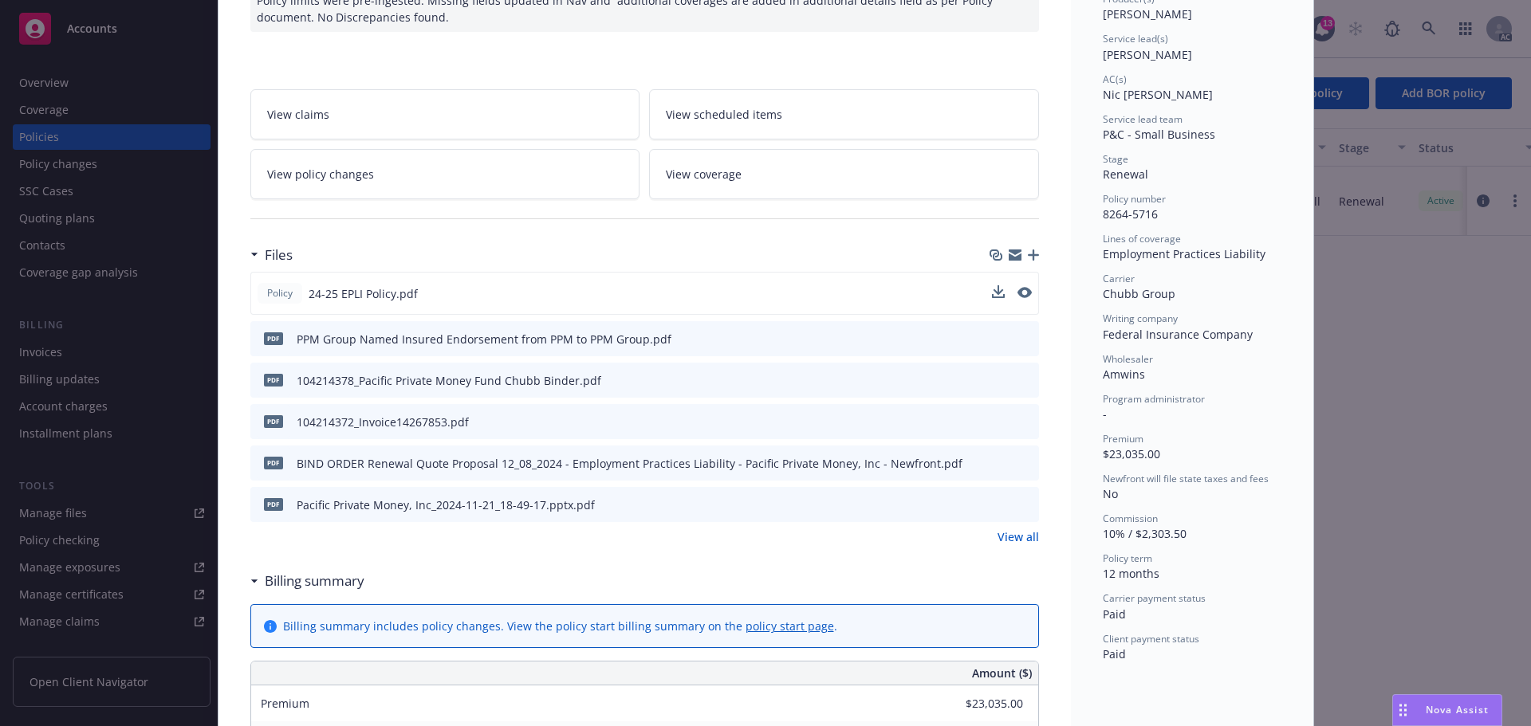
scroll to position [239, 0]
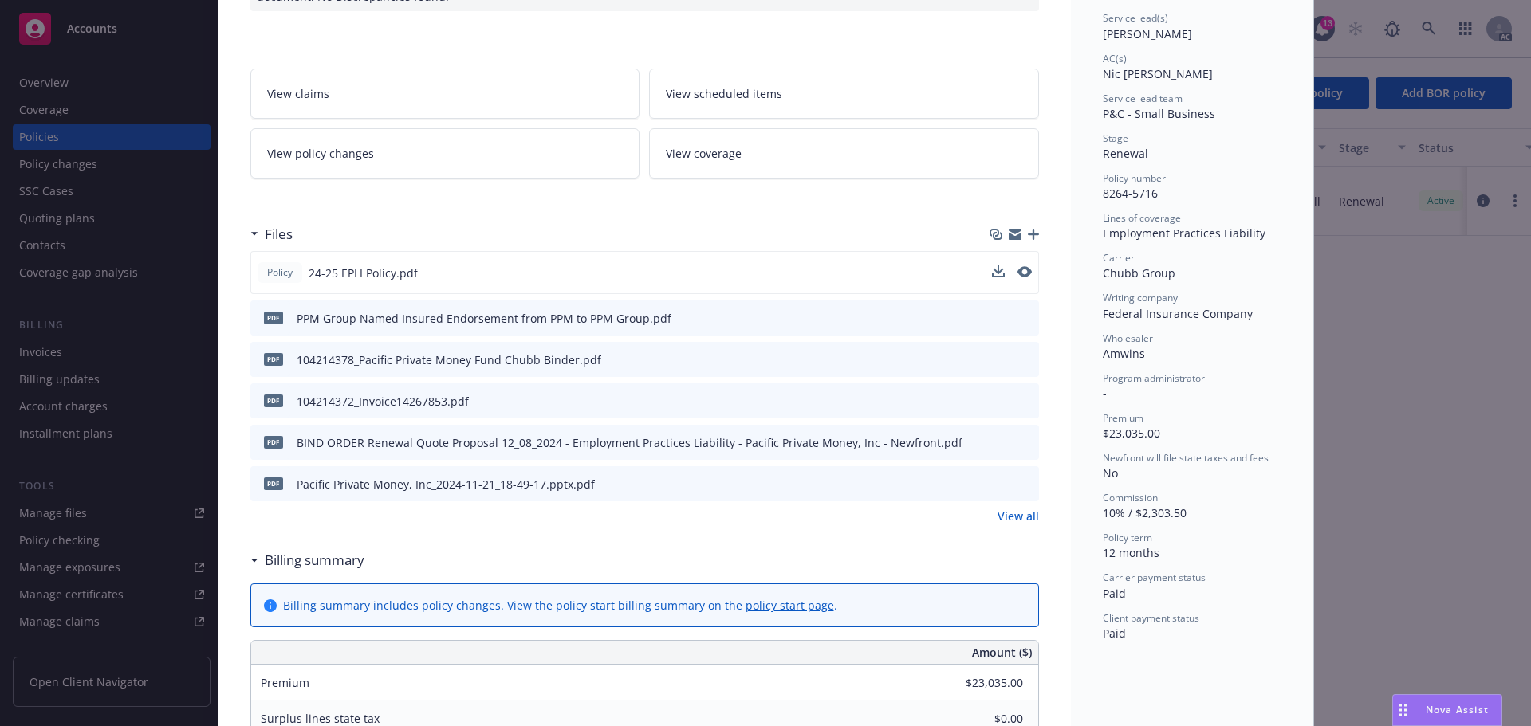
click at [1009, 517] on link "View all" at bounding box center [1017, 516] width 41 height 17
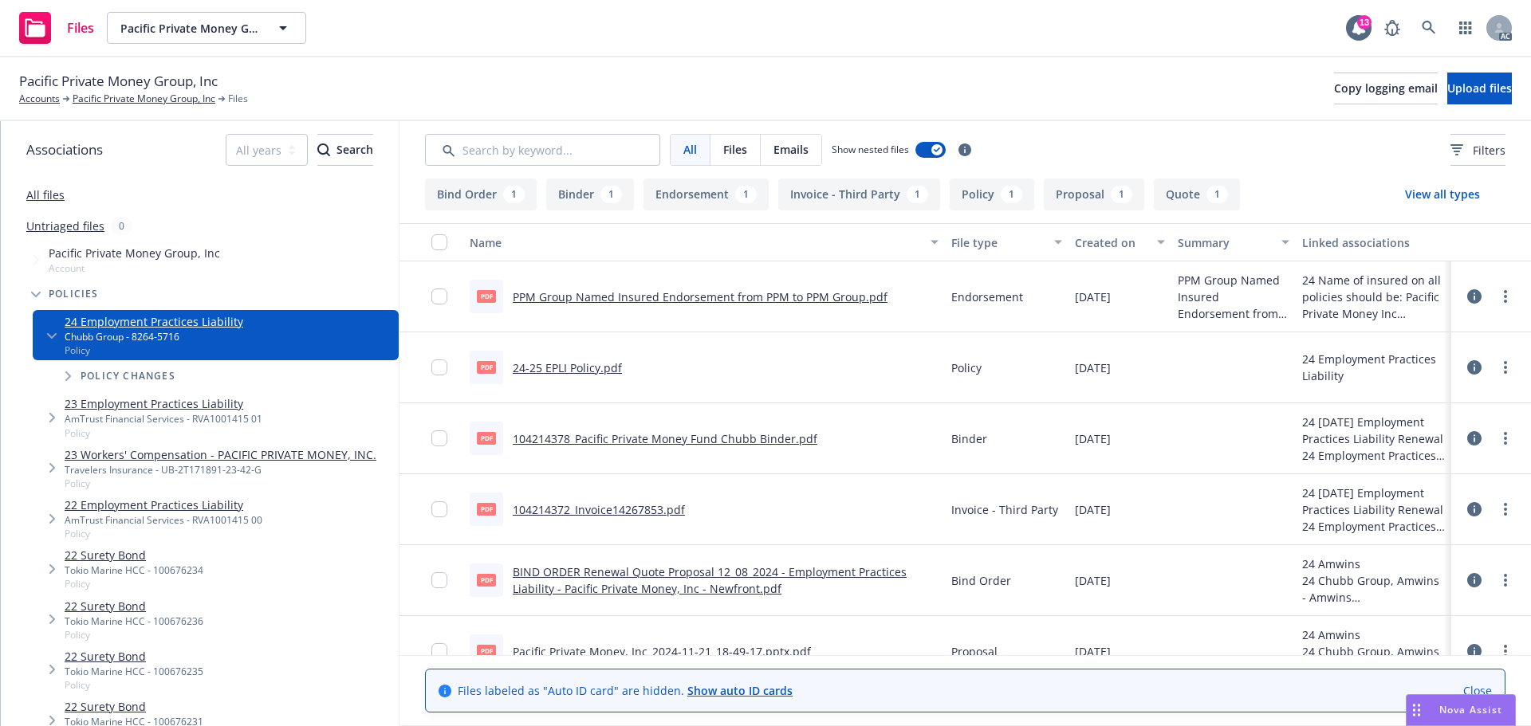
click at [741, 308] on div "pdf PPM Group Named Insured Endorsement from PPM to PPM Group.pdf" at bounding box center [679, 296] width 418 height 33
click at [741, 301] on link "PPM Group Named Insured Endorsement from PPM to PPM Group.pdf" at bounding box center [700, 296] width 375 height 15
click at [57, 200] on link "All files" at bounding box center [45, 194] width 38 height 15
click at [533, 158] on input "Search by keyword..." at bounding box center [542, 150] width 235 height 32
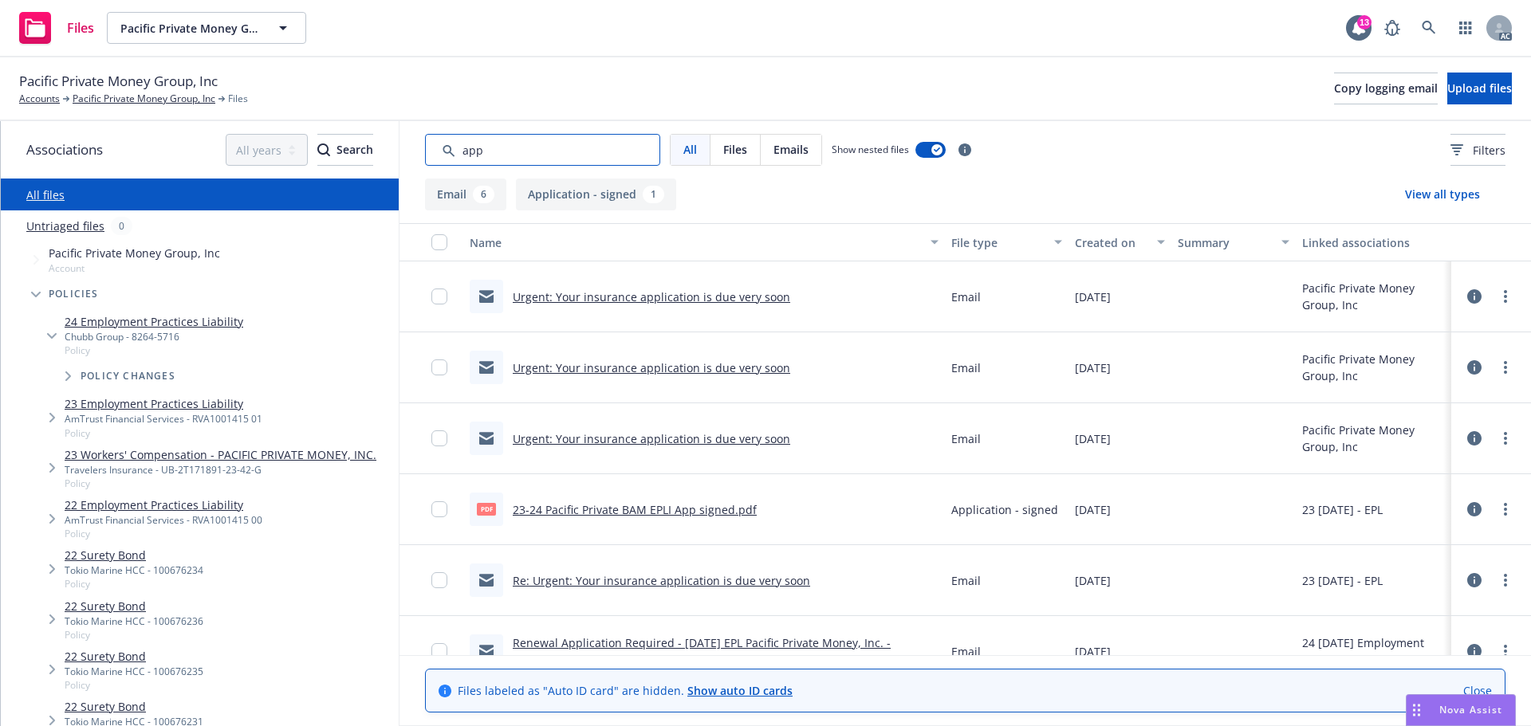
type input "app"
click at [1120, 254] on button "Created on" at bounding box center [1119, 242] width 103 height 38
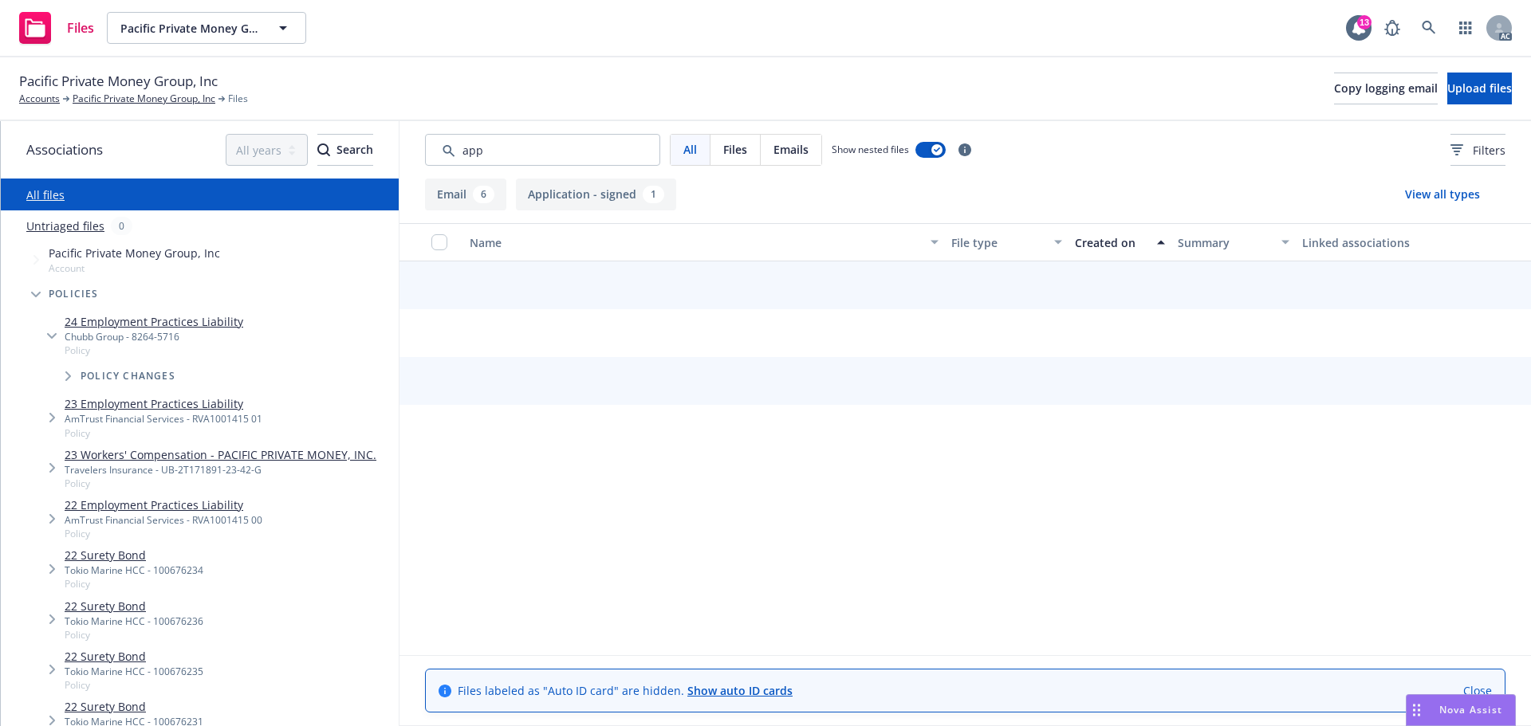
click at [1120, 254] on button "Created on" at bounding box center [1119, 242] width 103 height 38
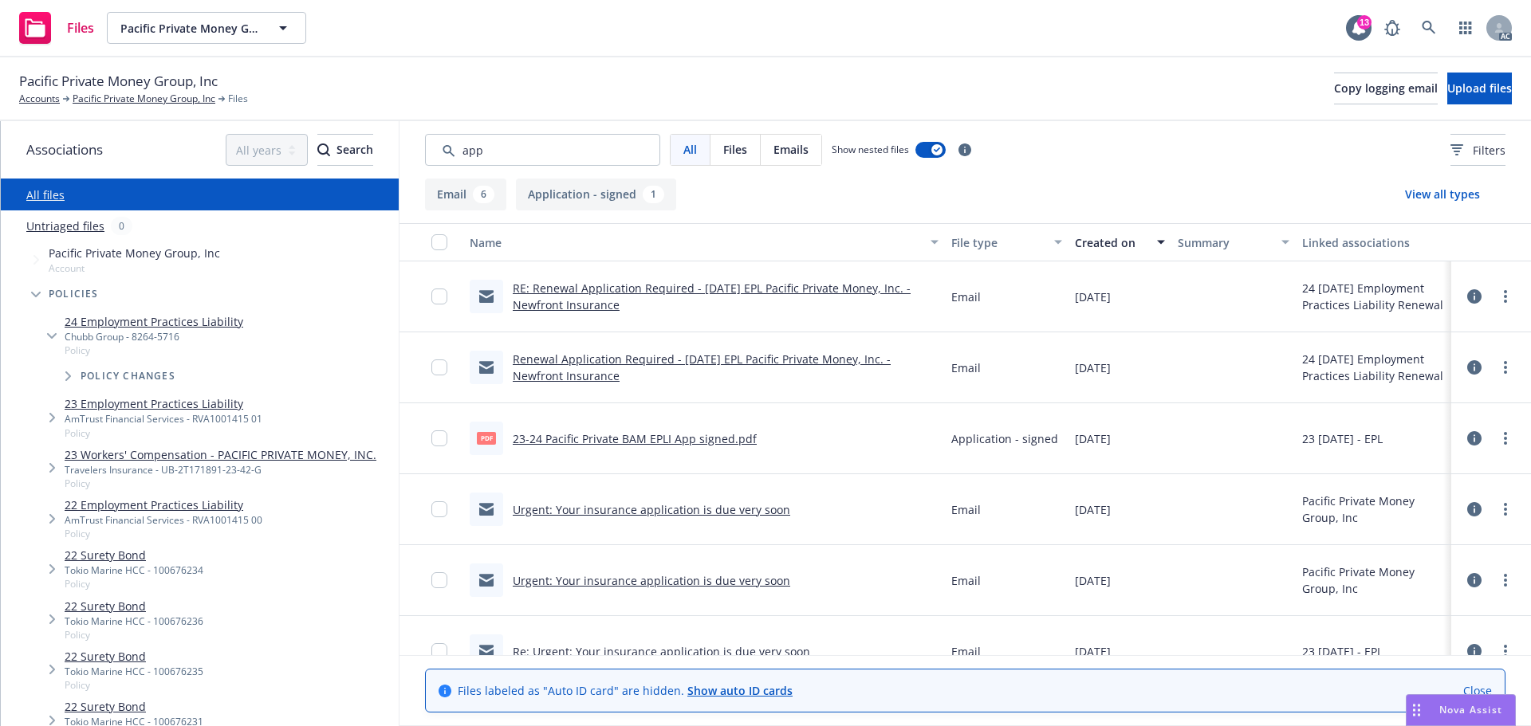
click at [722, 436] on link "23-24 Pacific Private BAM EPLI App signed.pdf" at bounding box center [635, 438] width 244 height 15
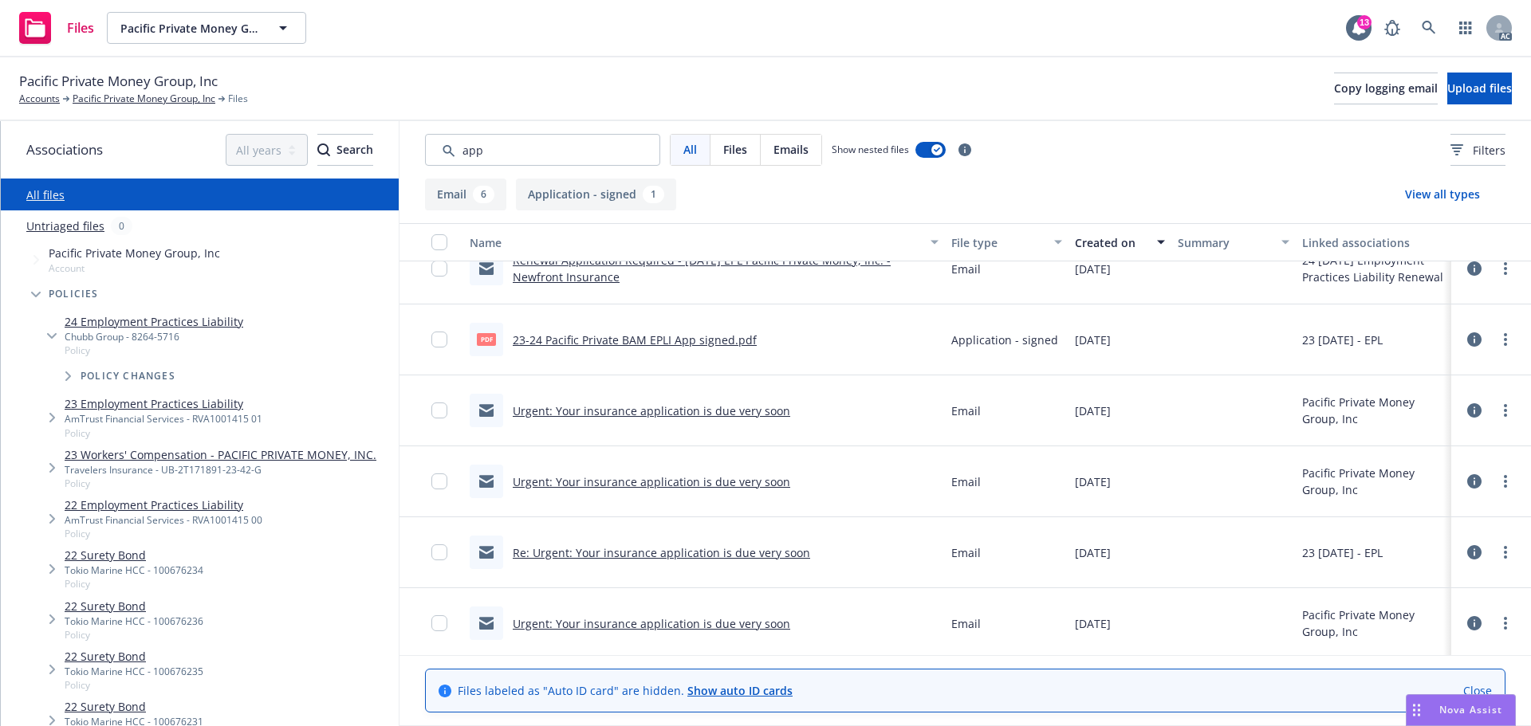
scroll to position [103, 0]
drag, startPoint x: 533, startPoint y: 157, endPoint x: 403, endPoint y: 155, distance: 129.2
click at [403, 155] on div "All Files Emails Show nested files Filters" at bounding box center [964, 149] width 1131 height 57
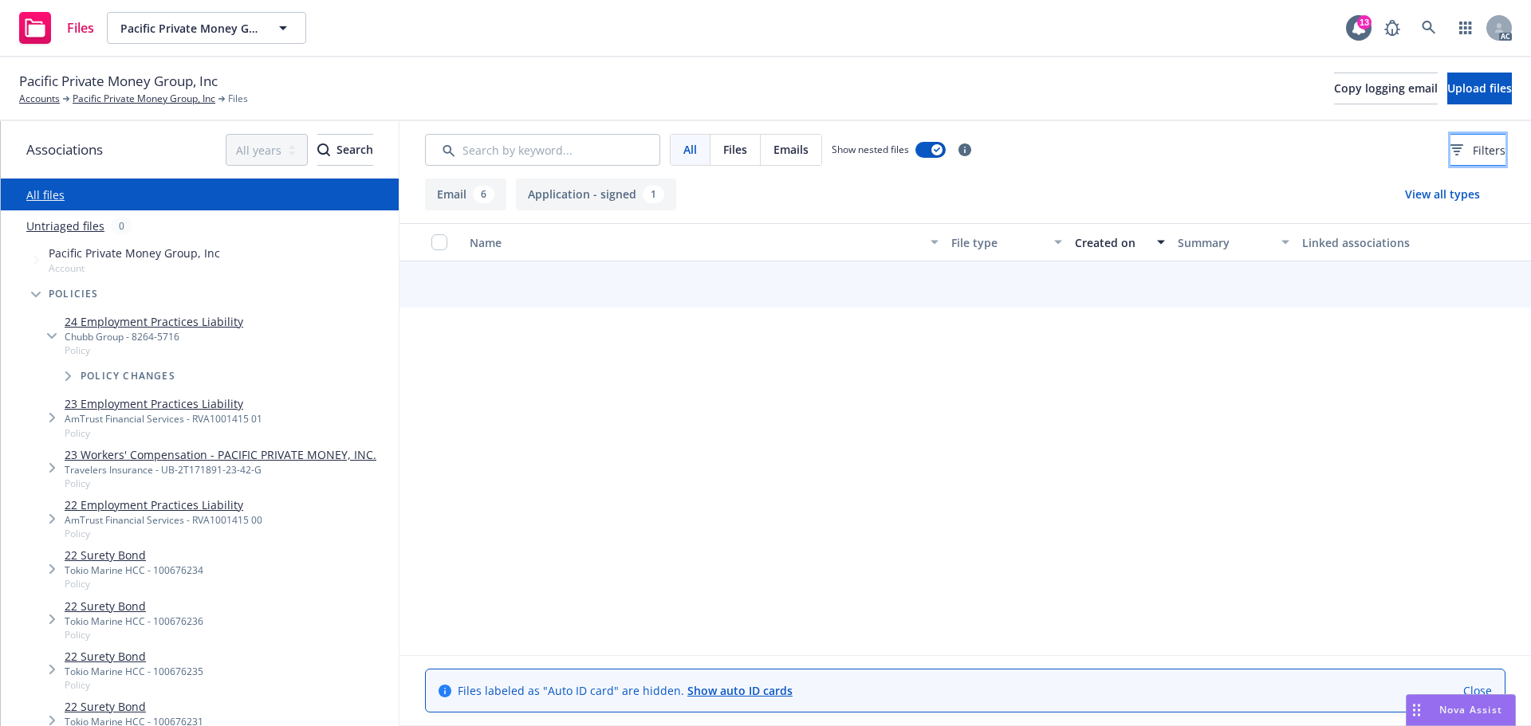
click at [1450, 137] on button "Filters" at bounding box center [1477, 150] width 55 height 32
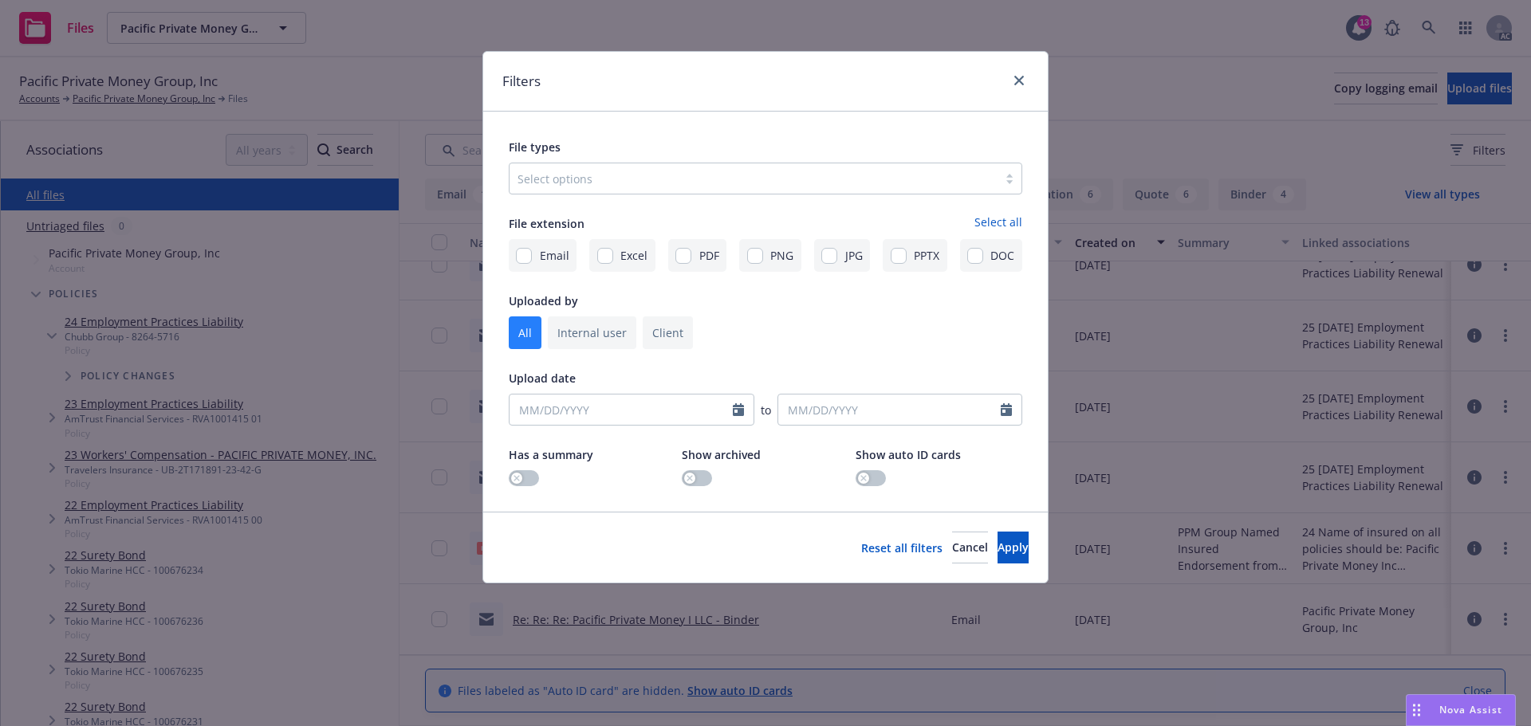
click at [741, 179] on div at bounding box center [753, 178] width 472 height 19
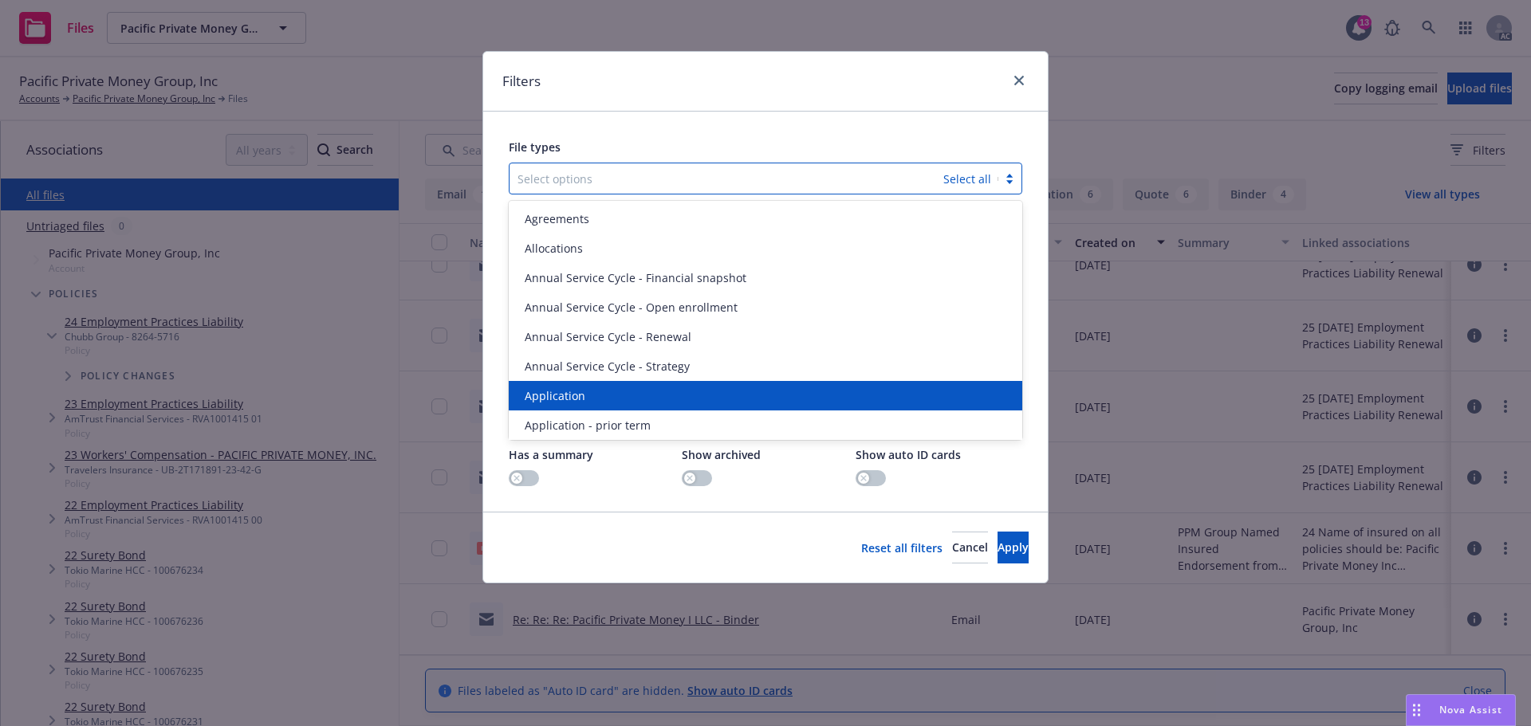
click at [530, 395] on span "Application" at bounding box center [555, 395] width 61 height 17
click at [530, 395] on span "Application - prior term" at bounding box center [588, 395] width 126 height 17
click at [530, 395] on span "Application - signed" at bounding box center [578, 395] width 107 height 17
click at [530, 395] on span "Application - unsigned" at bounding box center [585, 395] width 121 height 17
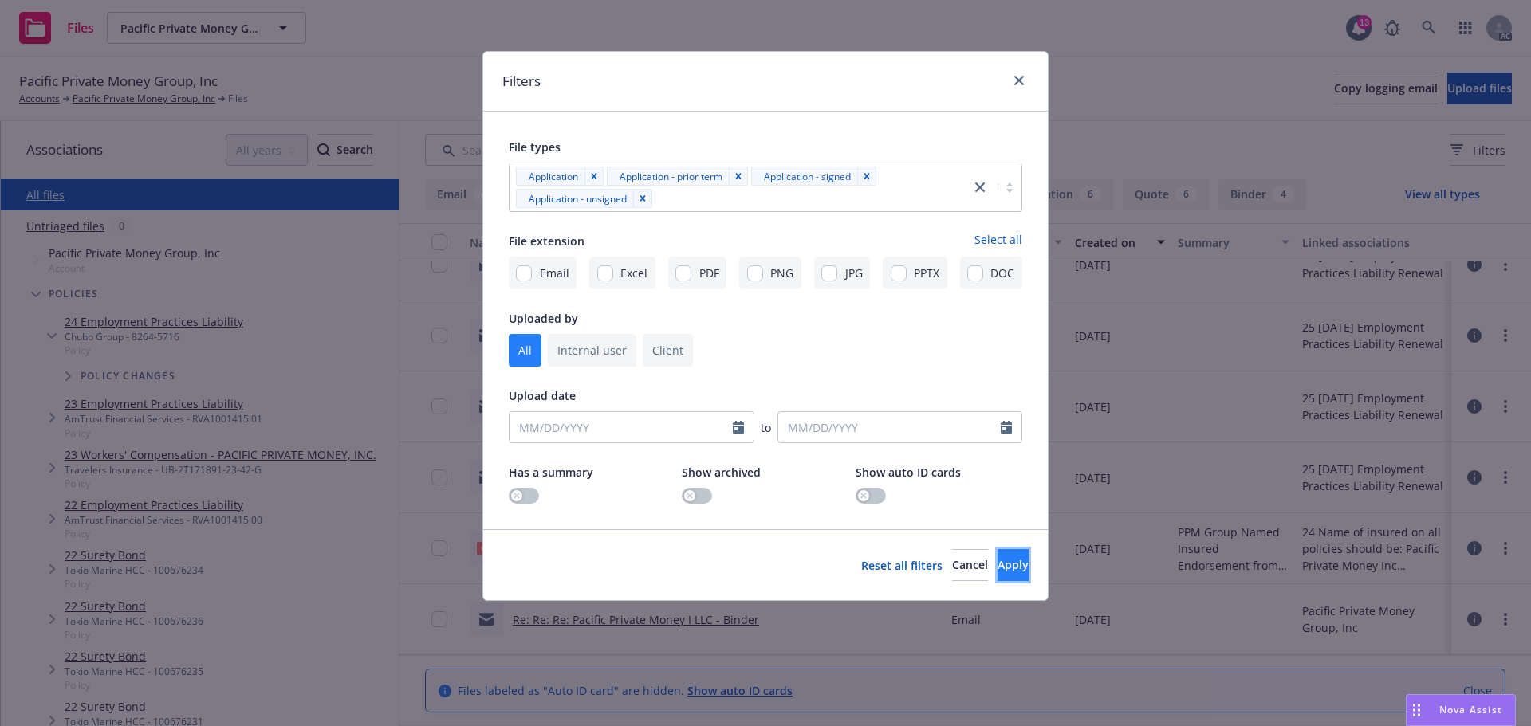
click at [997, 557] on button "Apply" at bounding box center [1012, 565] width 31 height 32
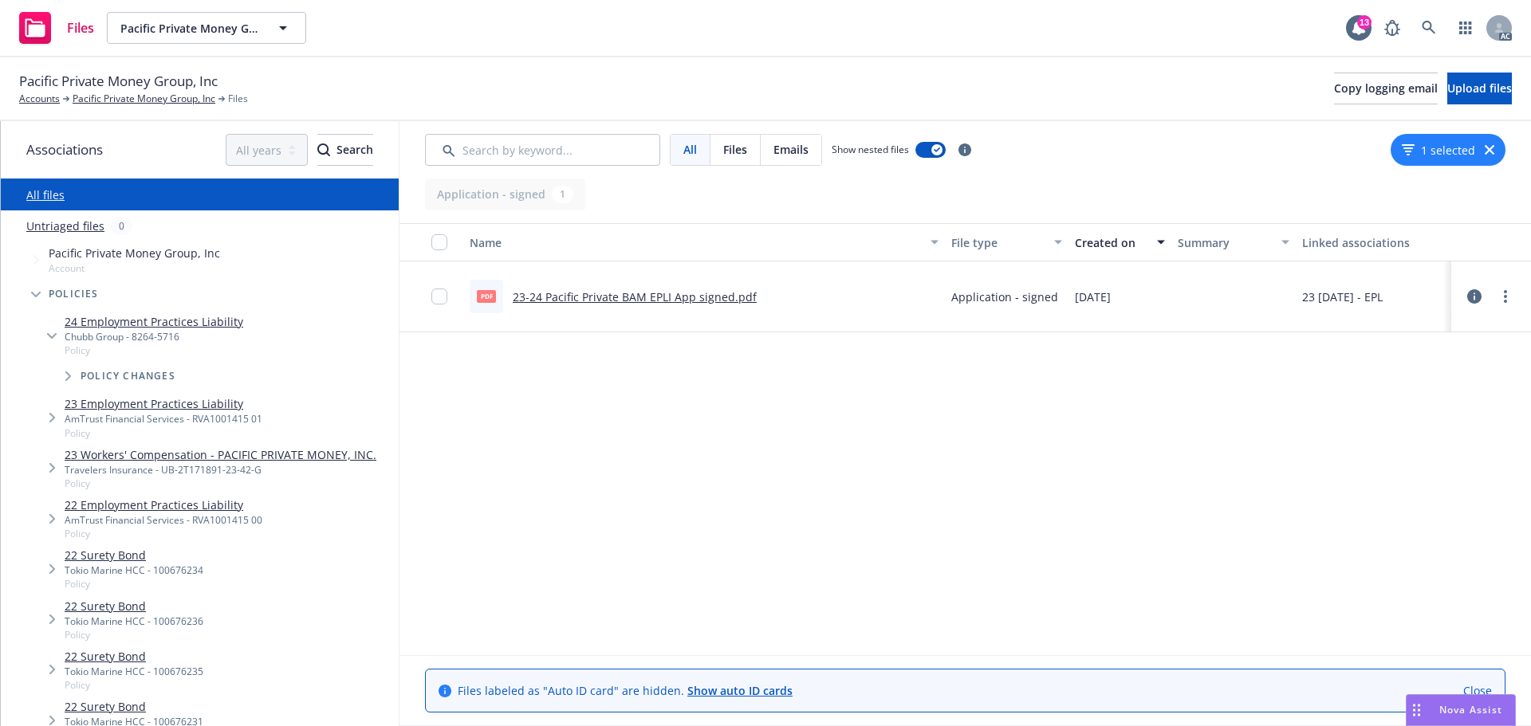
scroll to position [0, 0]
click at [1490, 151] on icon "button" at bounding box center [1490, 150] width 10 height 10
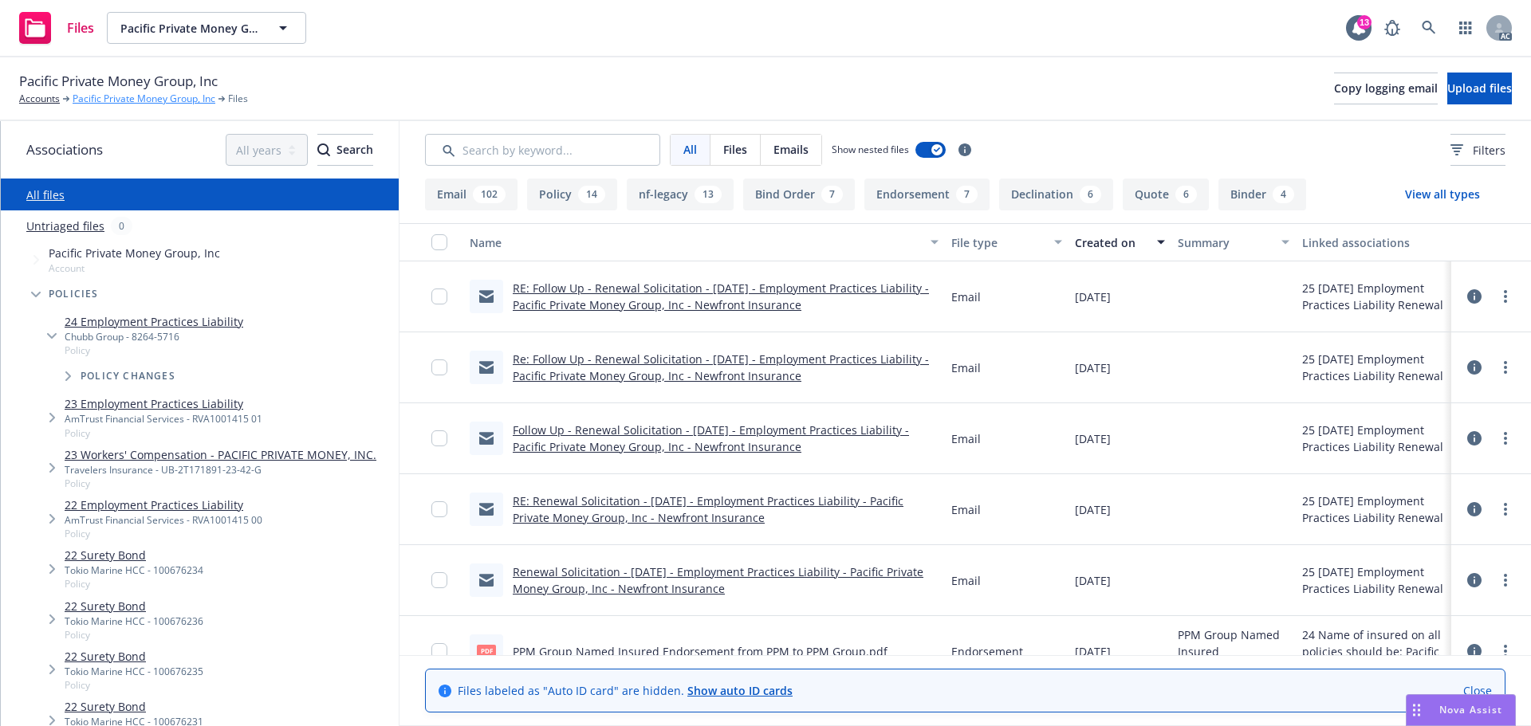
click at [107, 93] on link "Pacific Private Money Group, Inc" at bounding box center [144, 99] width 143 height 14
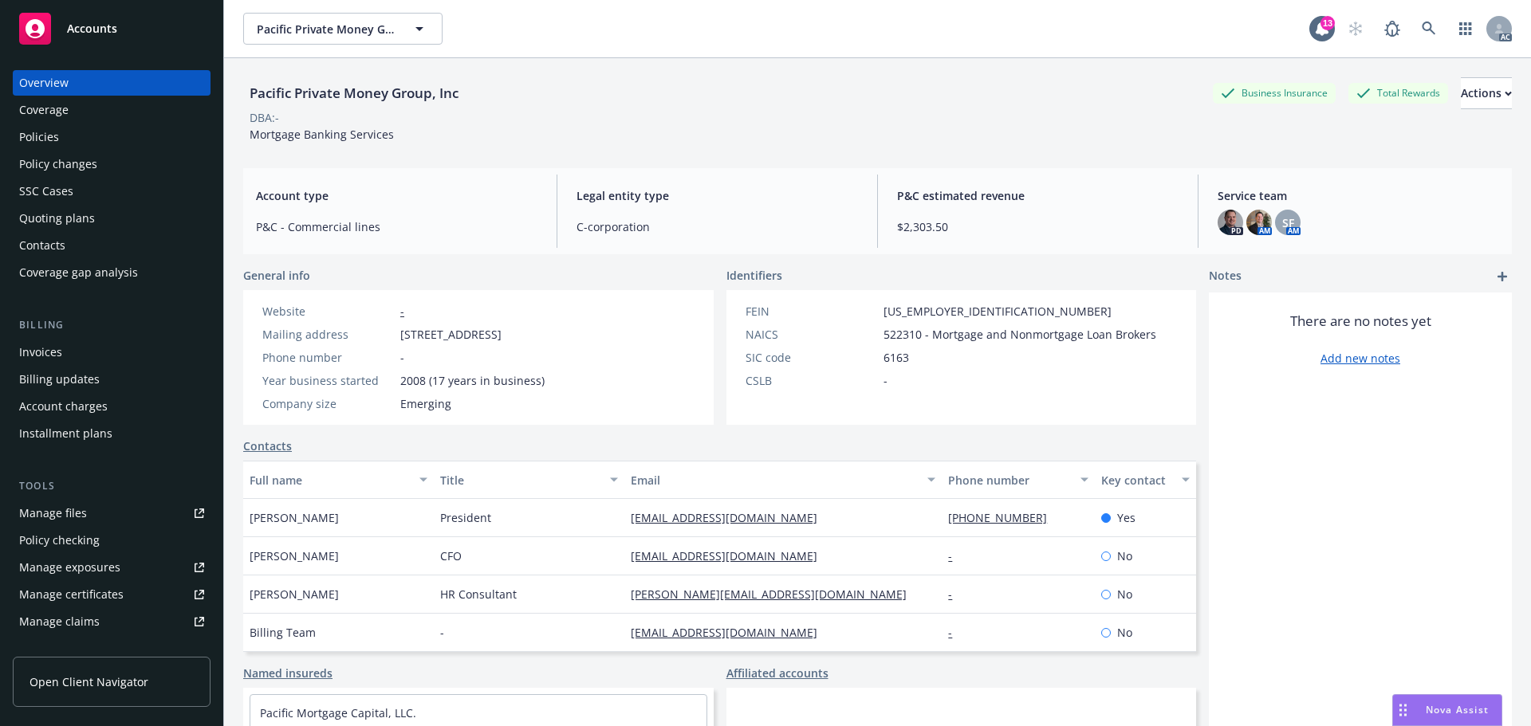
click at [79, 503] on div "Manage files" at bounding box center [53, 514] width 68 height 26
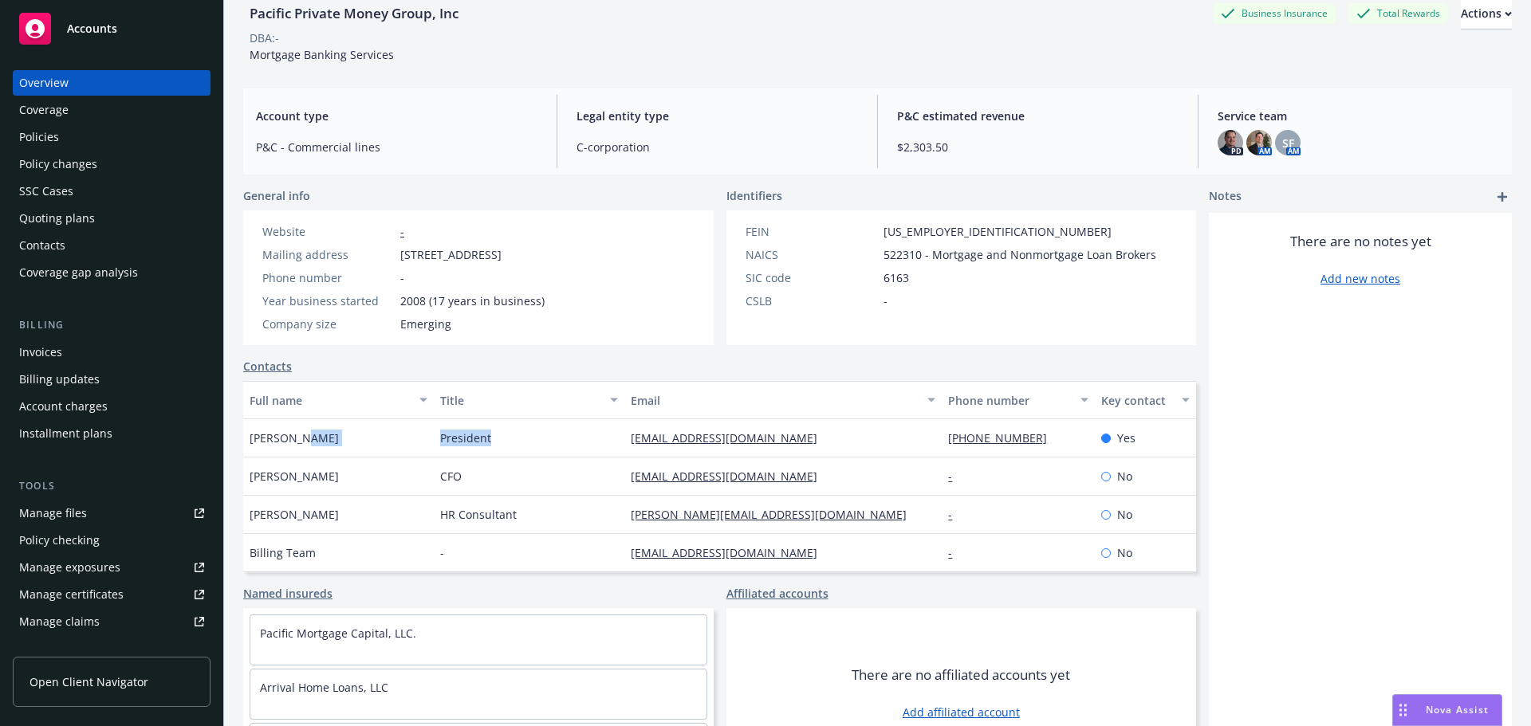
drag, startPoint x: 504, startPoint y: 431, endPoint x: 395, endPoint y: 435, distance: 109.3
click at [395, 435] on div "[PERSON_NAME] President [PERSON_NAME][EMAIL_ADDRESS][DOMAIN_NAME] [PHONE_NUMBER…" at bounding box center [719, 438] width 953 height 38
copy div "President"
drag, startPoint x: 929, startPoint y: 437, endPoint x: 1025, endPoint y: 443, distance: 96.7
click at [1022, 443] on div "[PHONE_NUMBER]" at bounding box center [1018, 438] width 152 height 38
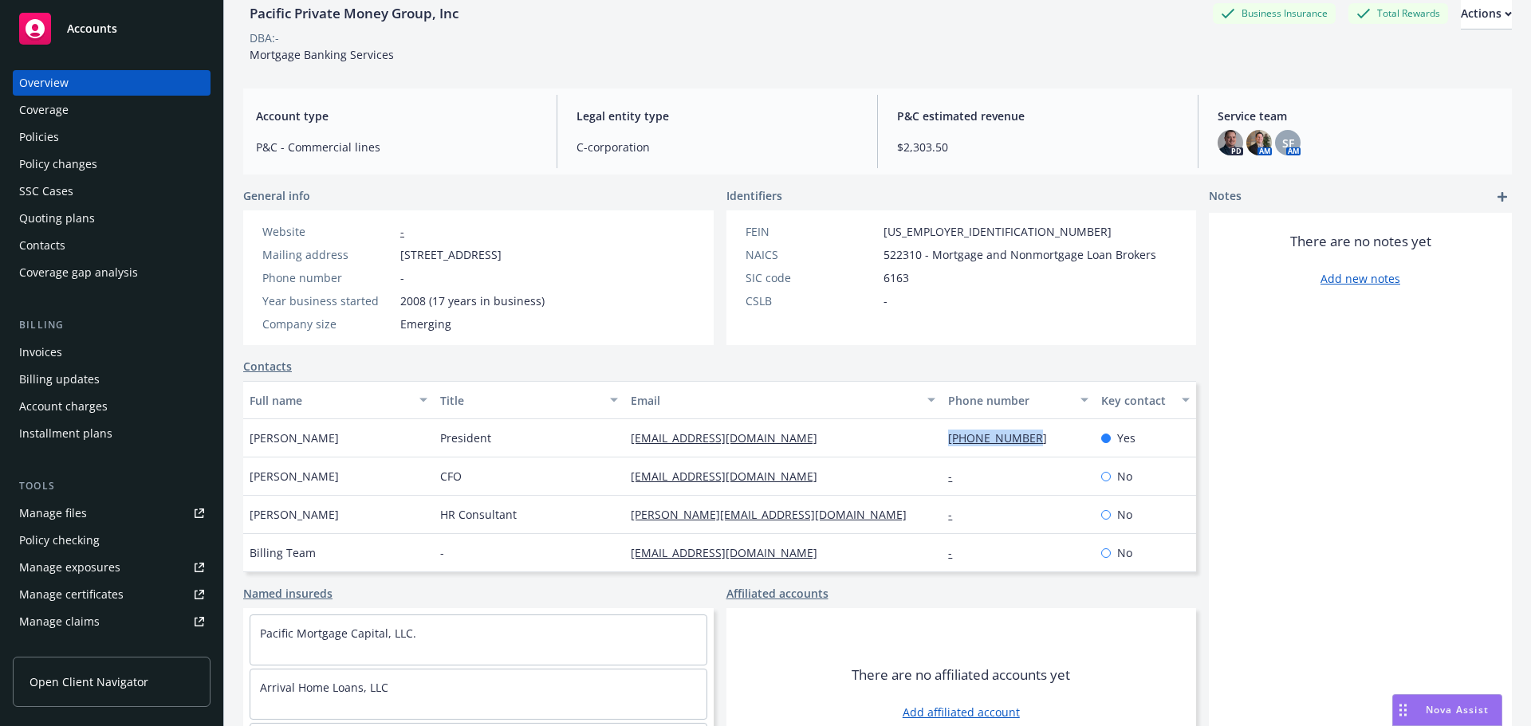
copy link "[PHONE_NUMBER]"
drag, startPoint x: 711, startPoint y: 438, endPoint x: 1134, endPoint y: 474, distance: 424.1
click at [588, 443] on div "[PERSON_NAME] President [PERSON_NAME][EMAIL_ADDRESS][DOMAIN_NAME] [PHONE_NUMBER…" at bounding box center [719, 438] width 953 height 38
copy div "[EMAIL_ADDRESS][DOMAIN_NAME]"
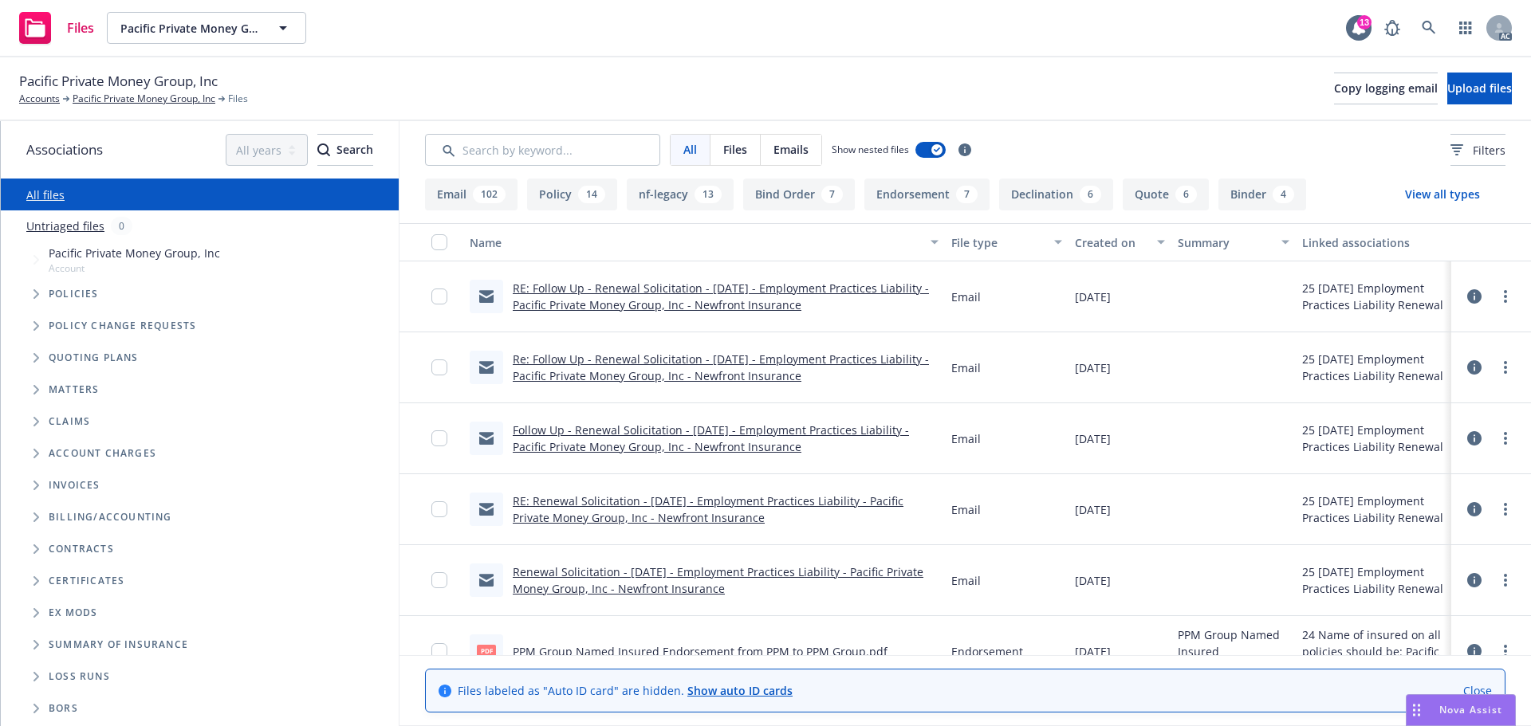
click at [41, 297] on span "Tree Example" at bounding box center [36, 294] width 26 height 26
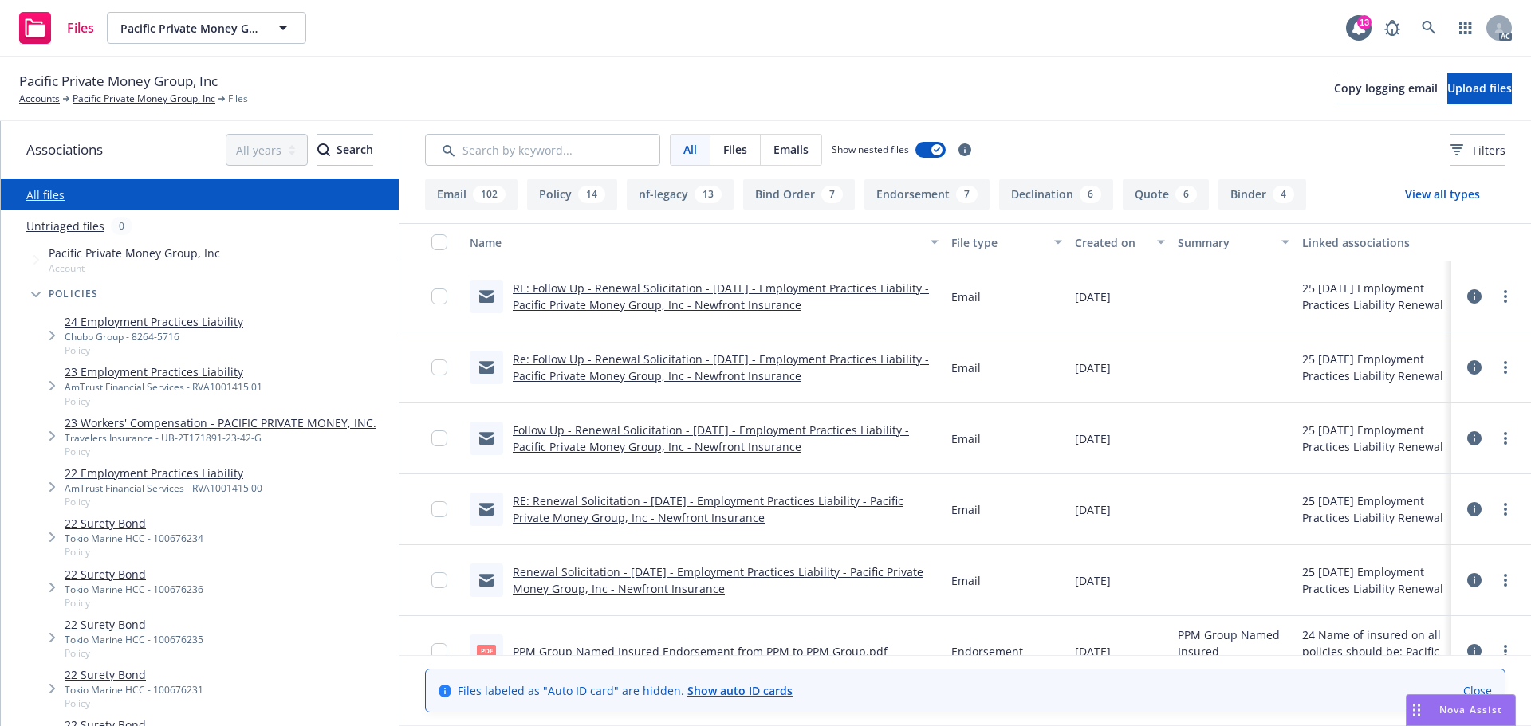
click at [230, 339] on div "Chubb Group - 8264-5716" at bounding box center [154, 337] width 179 height 14
